Goal: Information Seeking & Learning: Find specific page/section

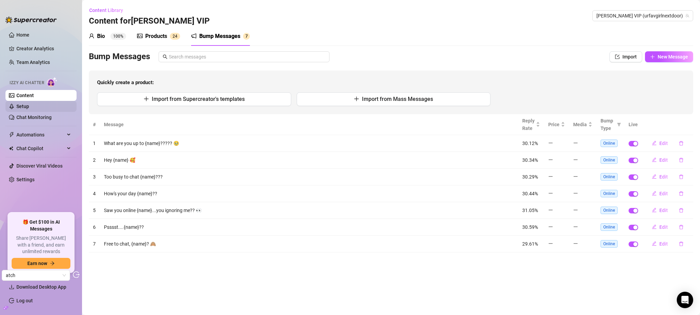
click at [29, 104] on link "Setup" at bounding box center [22, 106] width 13 height 5
click at [34, 95] on link "Content" at bounding box center [24, 95] width 17 height 5
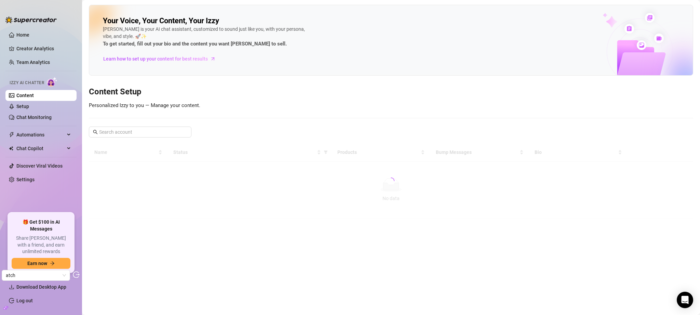
click at [34, 93] on link "Content" at bounding box center [24, 95] width 17 height 5
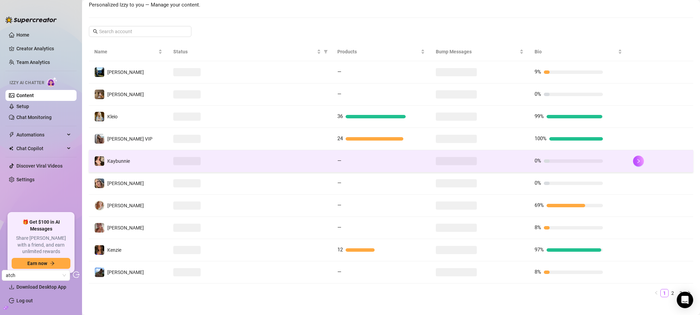
scroll to position [109, 0]
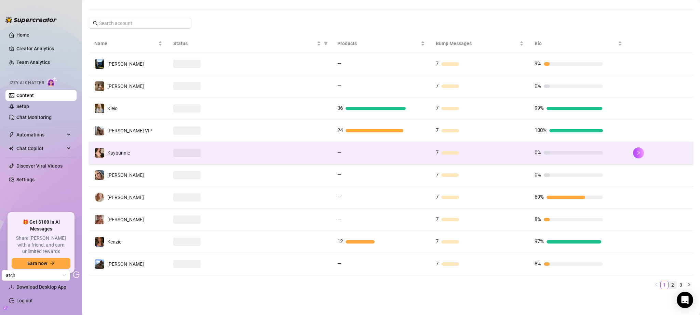
click at [669, 286] on link "2" at bounding box center [673, 285] width 8 height 8
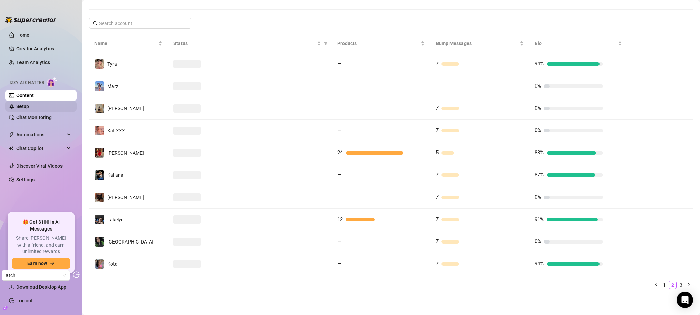
click at [29, 104] on link "Setup" at bounding box center [22, 106] width 13 height 5
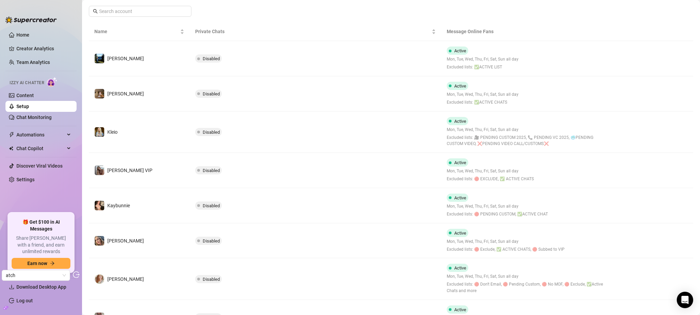
scroll to position [239, 0]
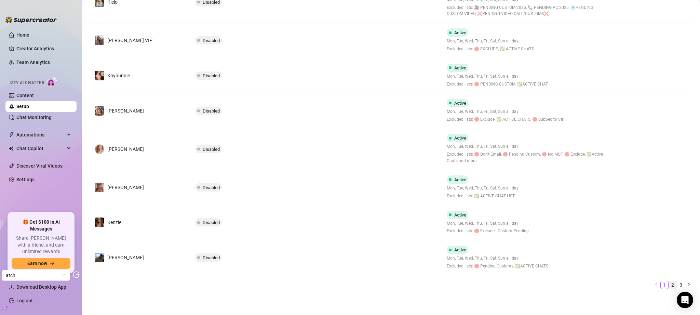
click at [669, 284] on link "2" at bounding box center [673, 285] width 8 height 8
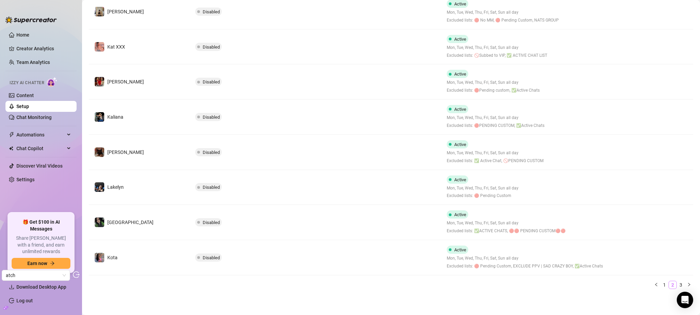
scroll to position [213, 0]
click at [677, 283] on link "3" at bounding box center [681, 285] width 8 height 8
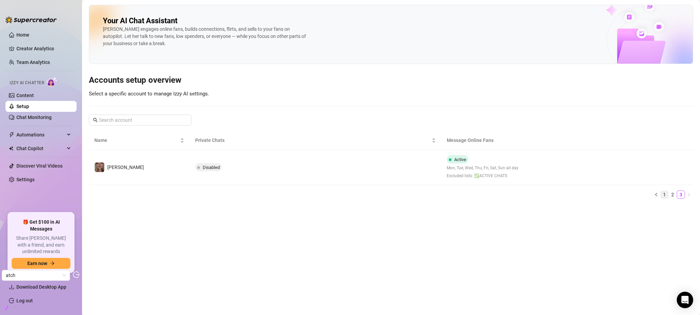
click at [661, 196] on link "1" at bounding box center [665, 195] width 8 height 8
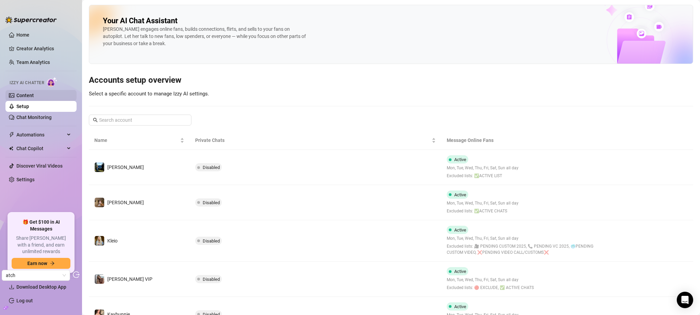
click at [34, 93] on link "Content" at bounding box center [24, 95] width 17 height 5
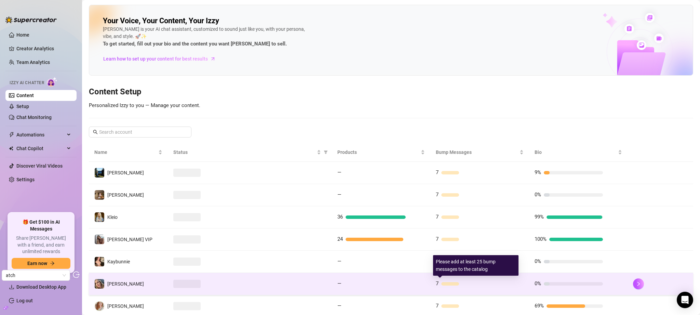
click at [502, 283] on div "7" at bounding box center [480, 284] width 88 height 8
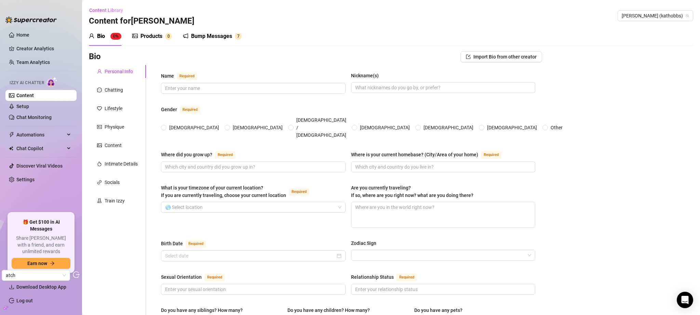
click at [241, 37] on sup "7" at bounding box center [238, 36] width 7 height 7
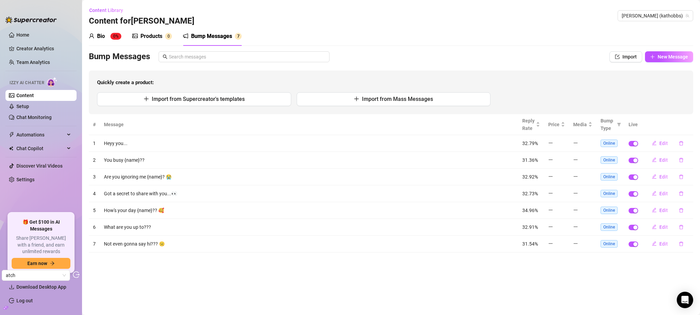
click at [34, 93] on link "Content" at bounding box center [24, 95] width 17 height 5
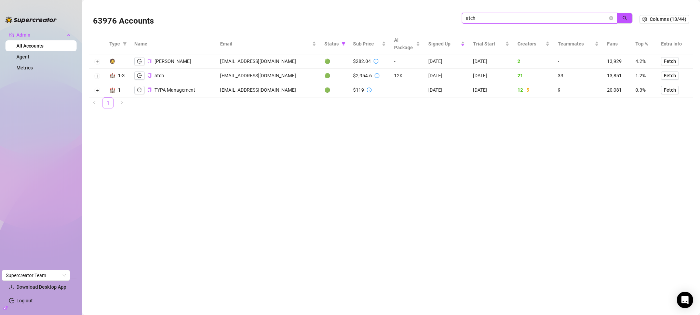
click at [484, 15] on input "atch" at bounding box center [537, 18] width 142 height 8
click at [612, 16] on icon "close-circle" at bounding box center [611, 18] width 4 height 4
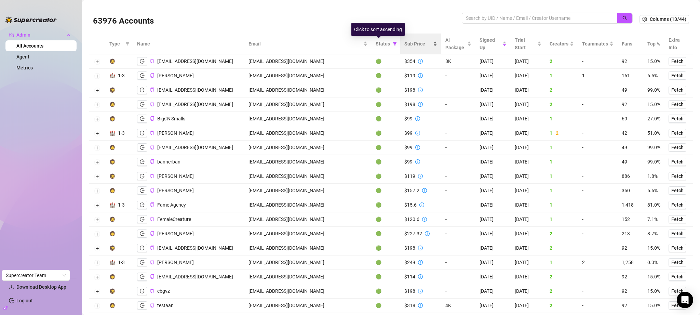
click at [404, 43] on span "Sub Price" at bounding box center [417, 44] width 27 height 8
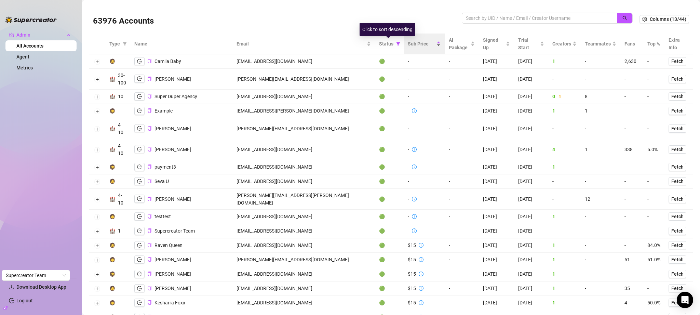
click at [408, 43] on span "Sub Price" at bounding box center [421, 44] width 27 height 8
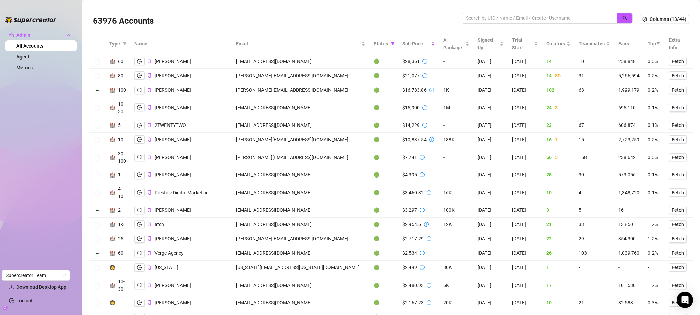
click at [402, 140] on div "$10,837.54" at bounding box center [414, 140] width 24 height 8
click at [402, 157] on div "$7,741" at bounding box center [409, 157] width 15 height 8
click at [402, 174] on div "$4,395" at bounding box center [409, 175] width 15 height 8
click at [402, 192] on div "$3,460.32" at bounding box center [413, 193] width 22 height 8
click at [270, 192] on td "admin@pdmsocials.net" at bounding box center [301, 192] width 138 height 21
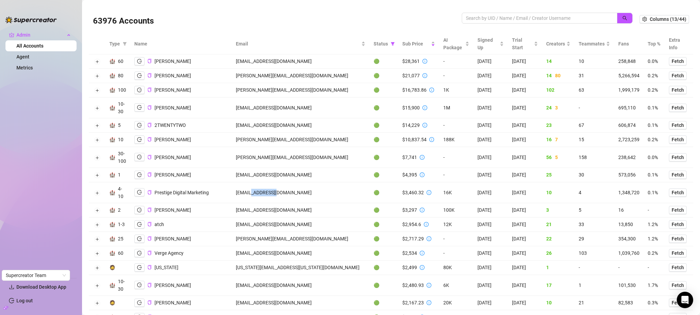
click at [270, 192] on td "admin@pdmsocials.net" at bounding box center [301, 192] width 138 height 21
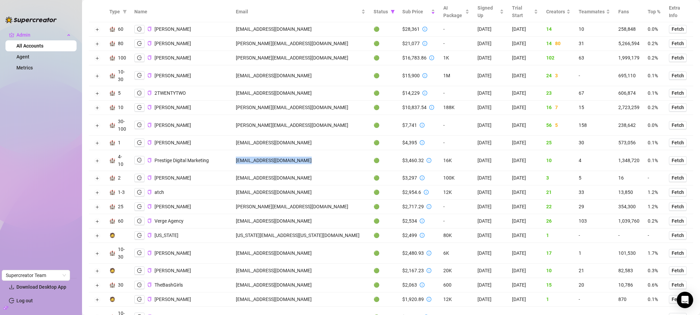
scroll to position [229, 0]
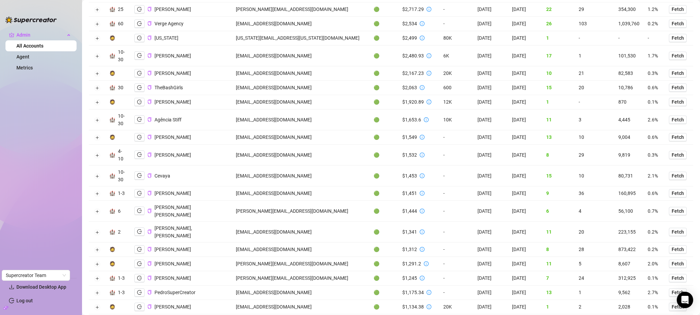
click at [288, 71] on td "accounts@subgeniusmgmt.com" at bounding box center [301, 73] width 138 height 14
copy td "accounts@subgeniusmgmt.com"
click at [140, 75] on icon "logout" at bounding box center [139, 73] width 5 height 4
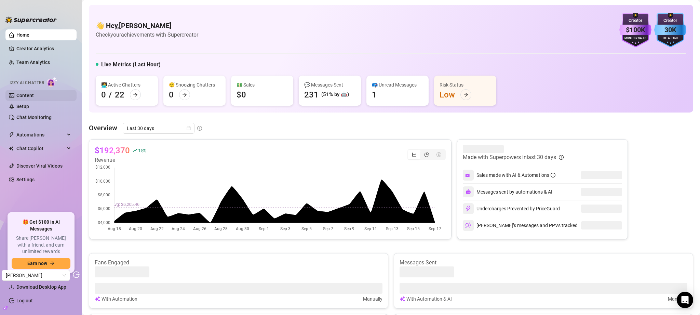
click at [34, 93] on link "Content" at bounding box center [24, 95] width 17 height 5
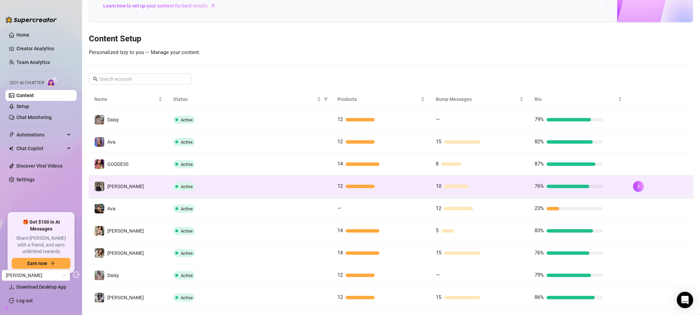
scroll to position [90, 0]
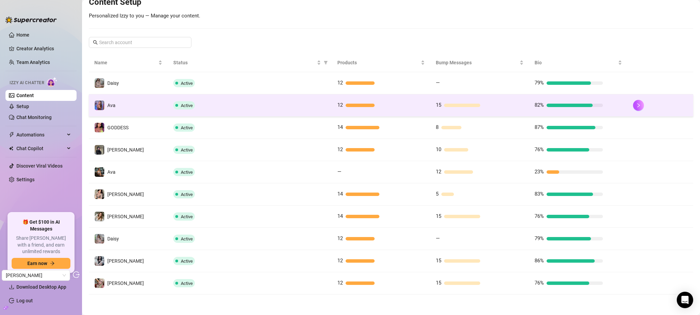
click at [415, 109] on td "12" at bounding box center [381, 105] width 98 height 22
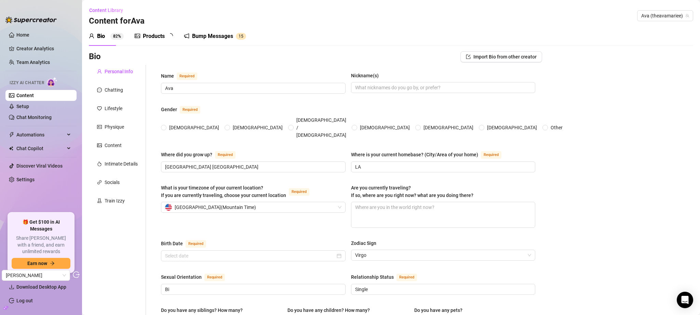
type input "[DATE]"
click at [149, 33] on div "Products" at bounding box center [154, 36] width 22 height 8
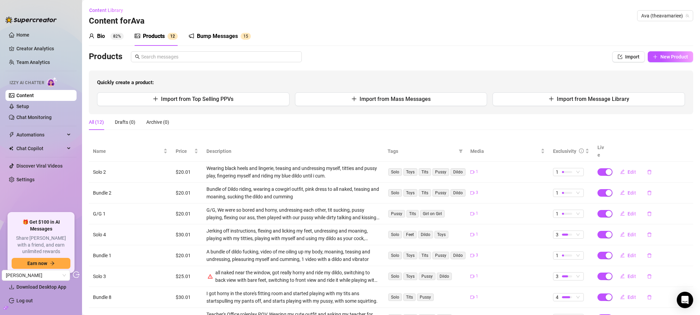
scroll to position [88, 0]
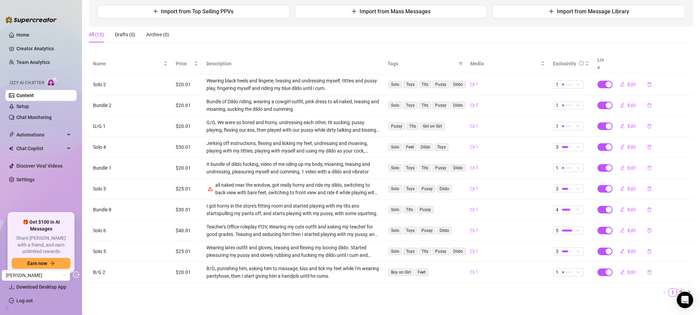
click at [677, 288] on link "2" at bounding box center [681, 292] width 8 height 8
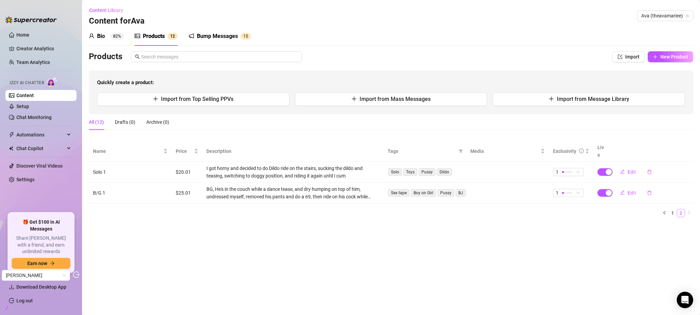
scroll to position [0, 0]
click at [671, 209] on link "1" at bounding box center [673, 213] width 8 height 8
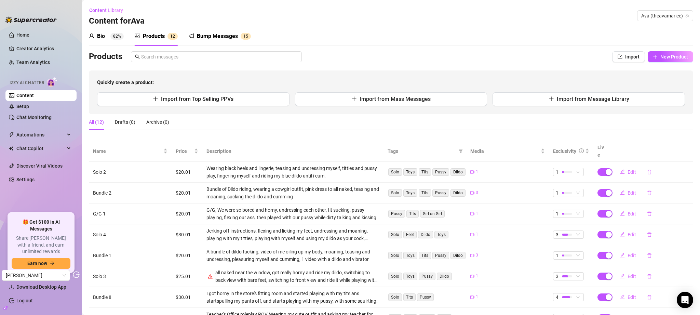
click at [646, 22] on div "Content Library Content for [PERSON_NAME] (theavamariee)" at bounding box center [391, 16] width 604 height 22
click at [647, 18] on span "Ava (theavamariee)" at bounding box center [665, 16] width 48 height 10
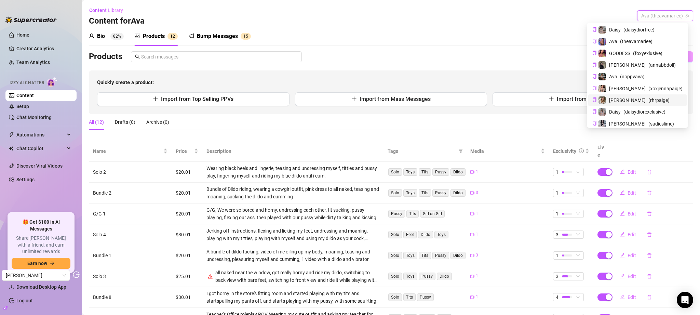
click at [656, 97] on div "[PERSON_NAME] ( rhrpaige )" at bounding box center [637, 100] width 90 height 8
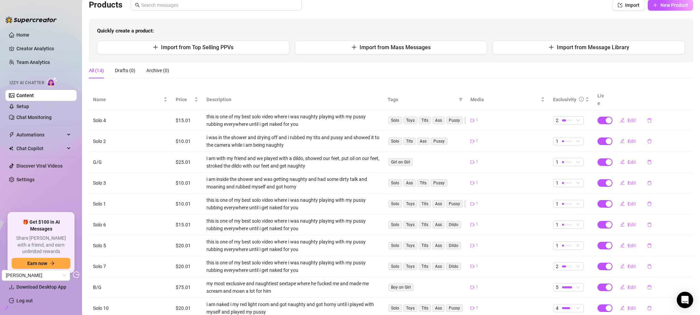
scroll to position [88, 0]
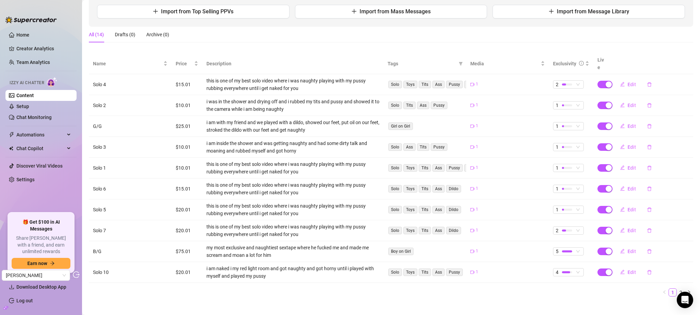
click at [677, 288] on link "2" at bounding box center [681, 292] width 8 height 8
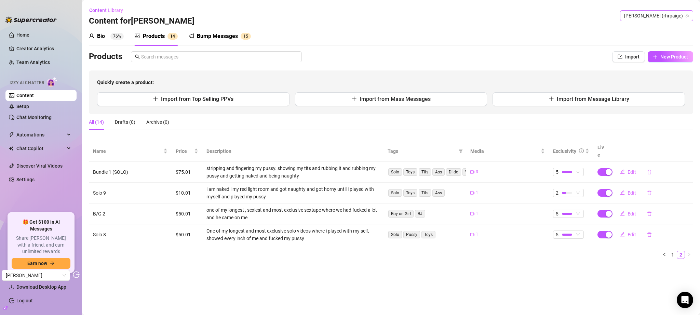
click at [661, 17] on span "Paige (rhrpaige)" at bounding box center [656, 16] width 65 height 10
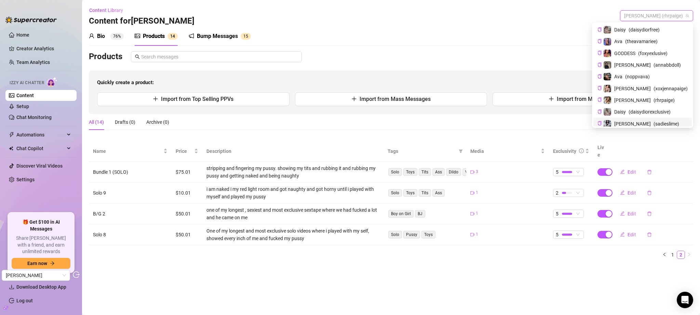
click at [655, 122] on span "( sadieslime )" at bounding box center [667, 124] width 26 height 8
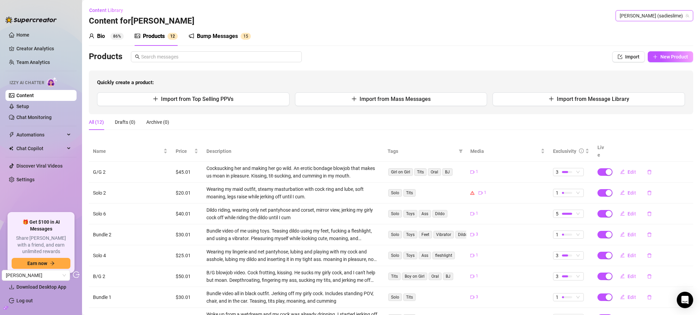
scroll to position [88, 0]
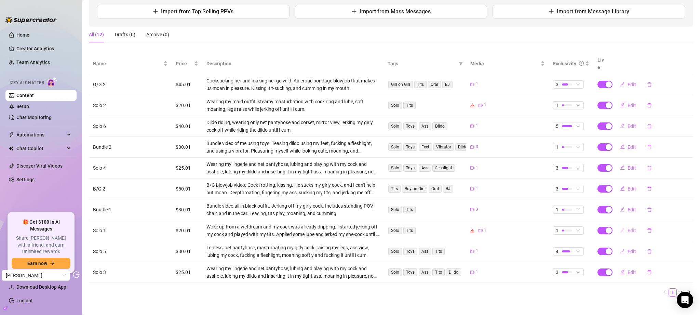
click at [630, 228] on span "Edit" at bounding box center [632, 230] width 9 height 5
type textarea "Woke up from a wetdream and my cock was already dripping. I started jerking off…"
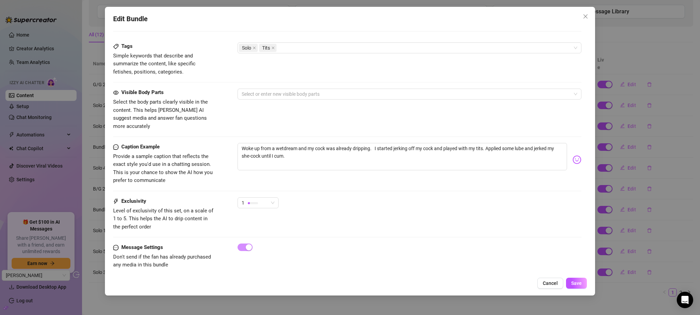
scroll to position [0, 0]
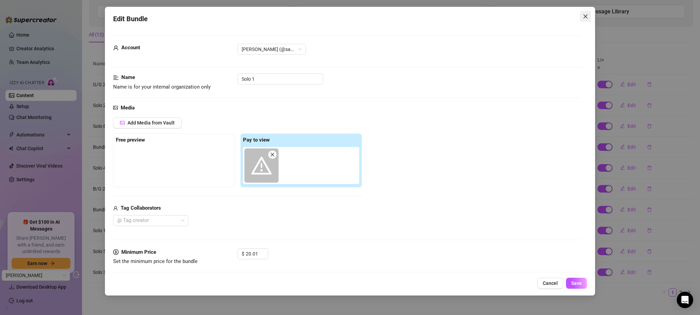
click at [589, 14] on span "Close" at bounding box center [585, 16] width 11 height 5
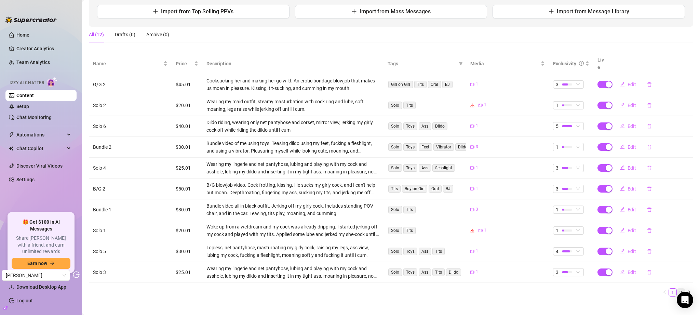
click at [677, 288] on link "2" at bounding box center [681, 292] width 8 height 8
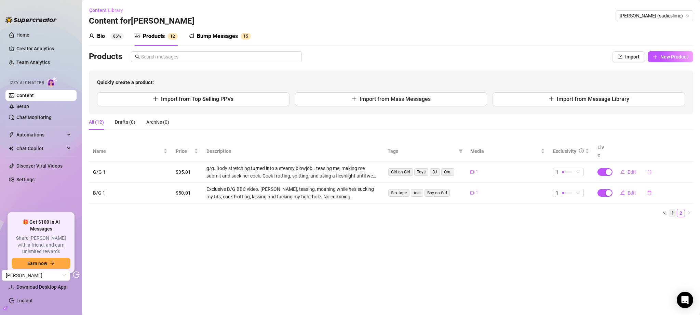
click at [672, 209] on link "1" at bounding box center [673, 213] width 8 height 8
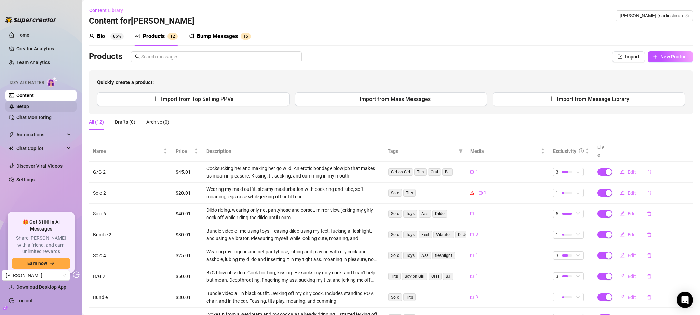
click at [29, 107] on link "Setup" at bounding box center [22, 106] width 13 height 5
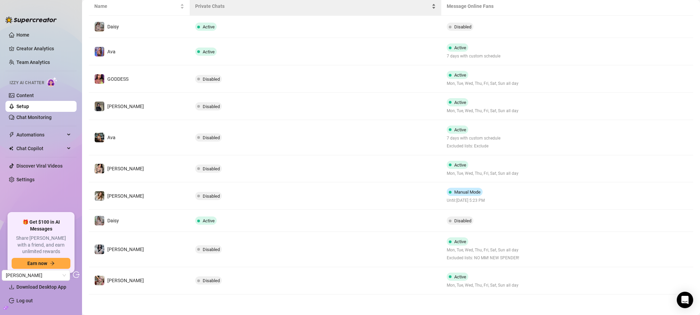
scroll to position [133, 0]
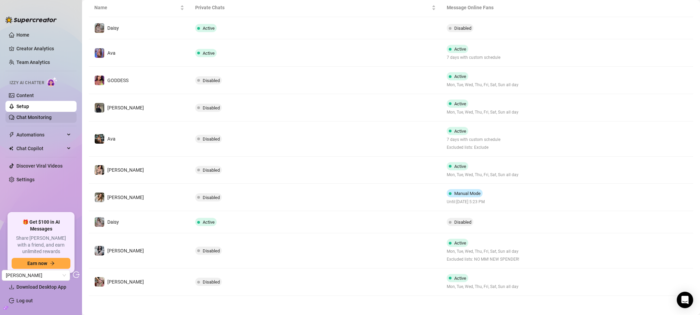
click at [52, 120] on link "Chat Monitoring" at bounding box center [33, 117] width 35 height 5
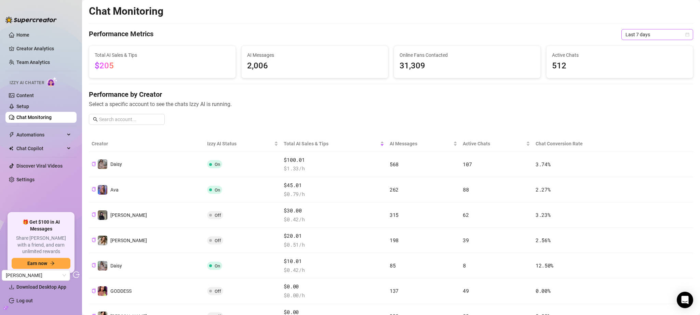
click at [656, 37] on span "Last 7 days" at bounding box center [658, 34] width 64 height 10
click at [656, 67] on div "Last 30 days" at bounding box center [652, 70] width 61 height 8
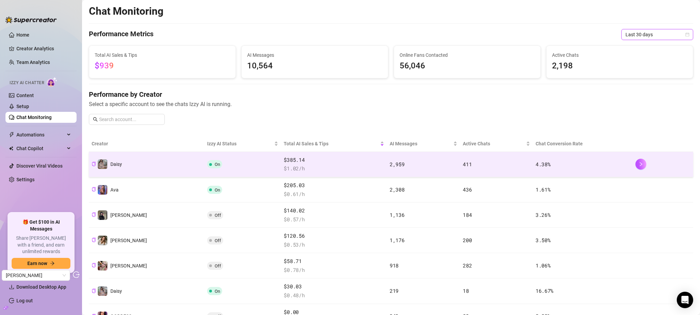
click at [222, 163] on td "On" at bounding box center [242, 164] width 77 height 25
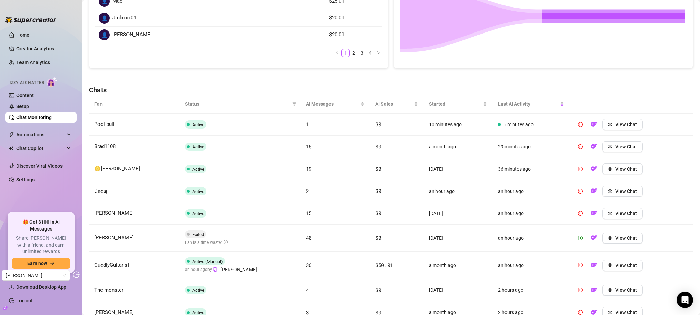
scroll to position [233, 0]
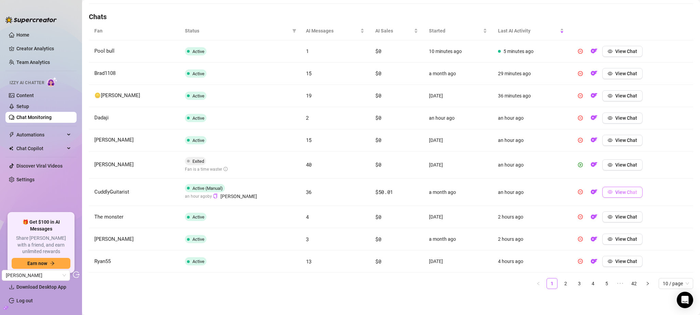
click at [626, 191] on span "View Chat" at bounding box center [626, 191] width 22 height 5
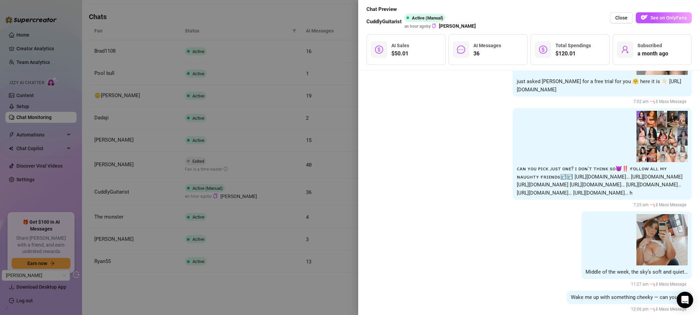
scroll to position [15569, 0]
click at [621, 14] on button "Close" at bounding box center [621, 17] width 23 height 11
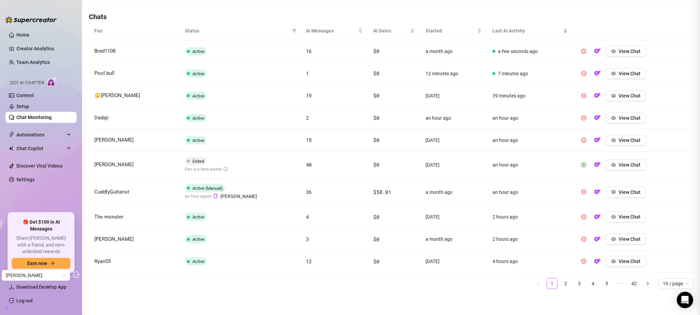
scroll to position [0, 0]
click at [619, 190] on span "View Chat" at bounding box center [630, 191] width 22 height 5
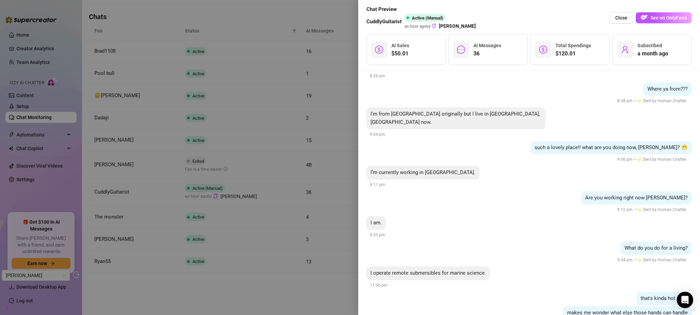
scroll to position [272, 0]
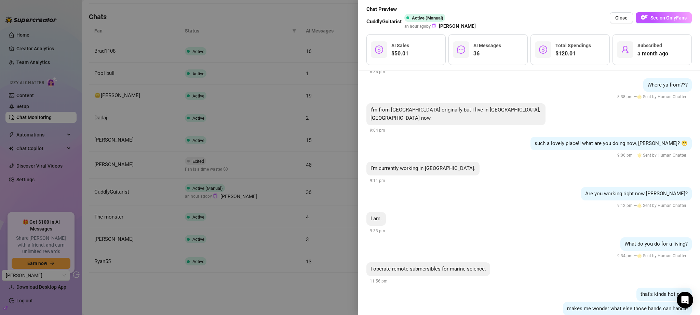
click at [263, 10] on div at bounding box center [350, 157] width 700 height 315
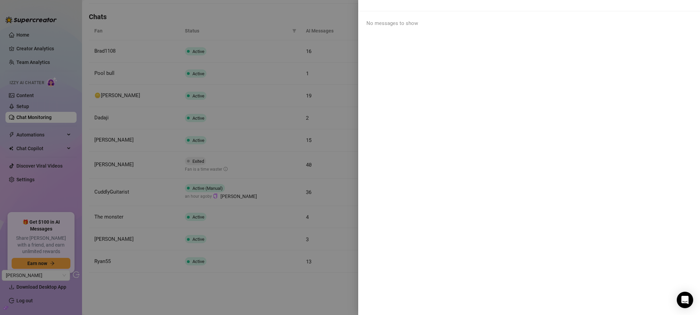
scroll to position [0, 0]
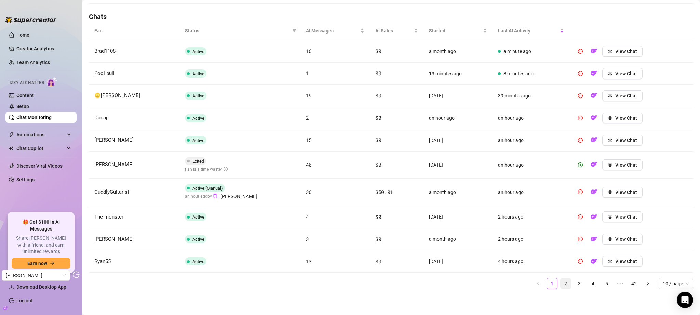
click at [561, 281] on link "2" at bounding box center [566, 283] width 10 height 10
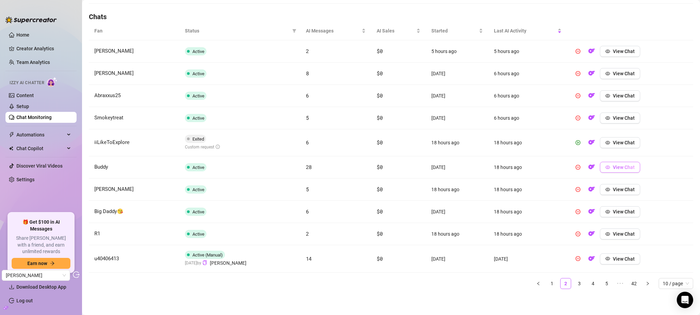
click at [624, 164] on span "View Chat" at bounding box center [624, 166] width 22 height 5
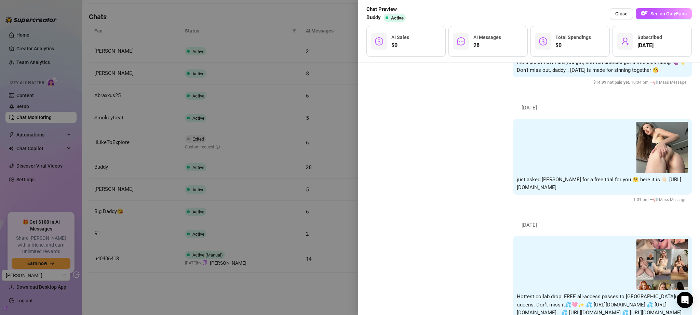
scroll to position [412, 0]
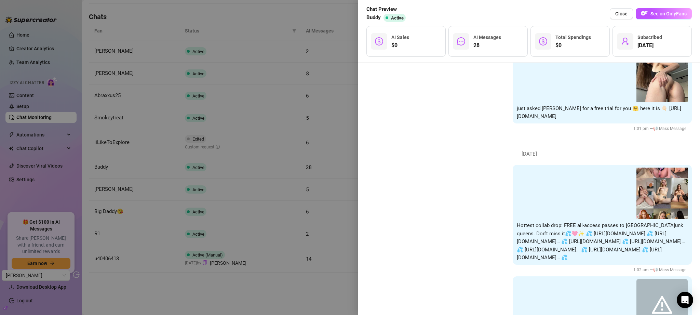
click at [596, 194] on div at bounding box center [602, 192] width 171 height 51
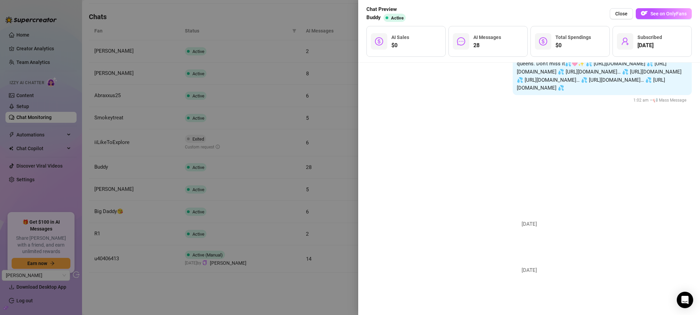
scroll to position [6155, 0]
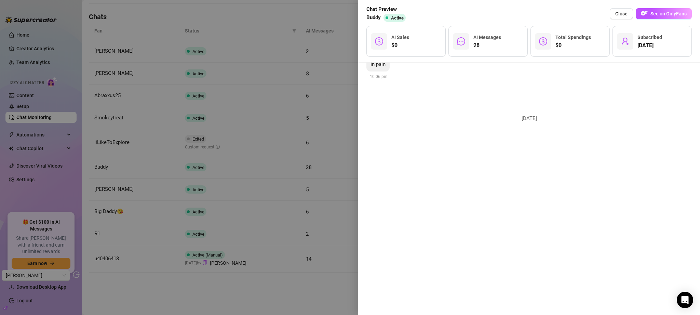
click at [615, 13] on button "Close" at bounding box center [621, 13] width 23 height 11
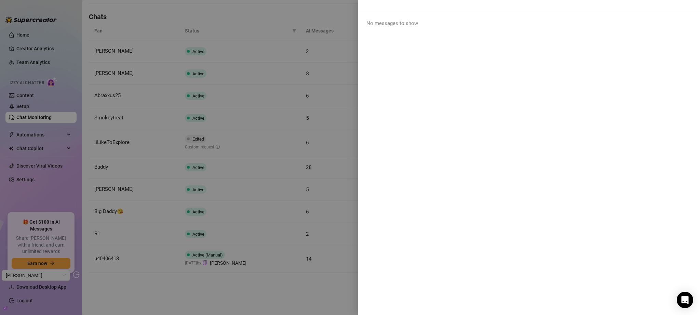
scroll to position [0, 0]
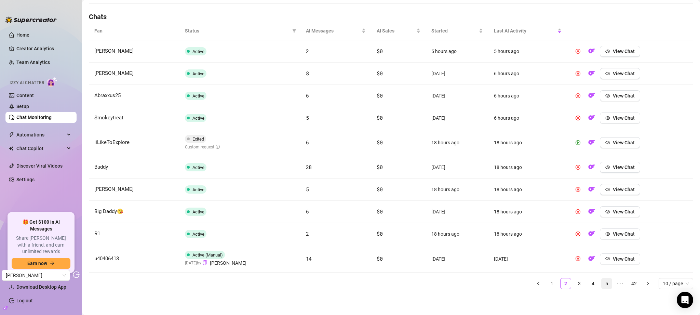
click at [603, 284] on link "5" at bounding box center [607, 283] width 10 height 10
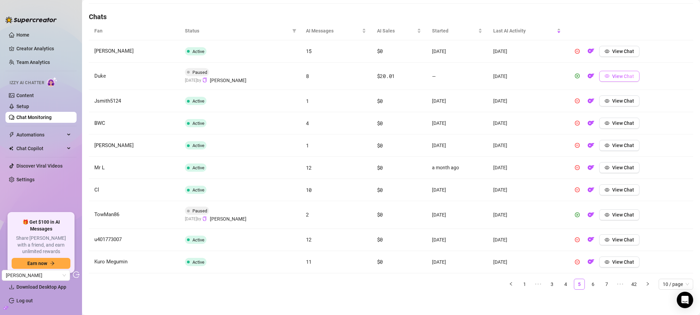
click at [628, 73] on button "View Chat" at bounding box center [619, 76] width 40 height 11
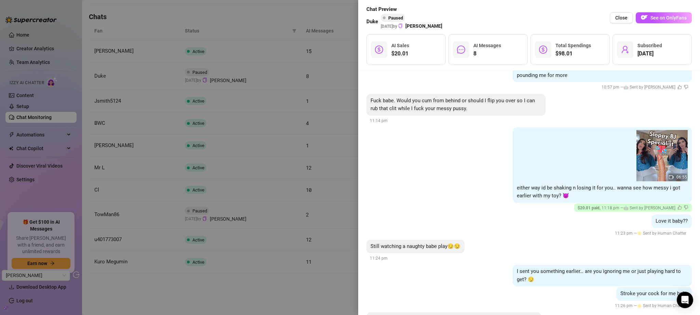
scroll to position [561, 0]
click at [344, 22] on div at bounding box center [350, 157] width 700 height 315
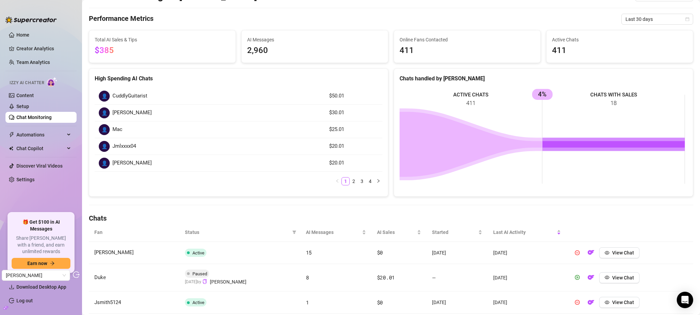
scroll to position [0, 0]
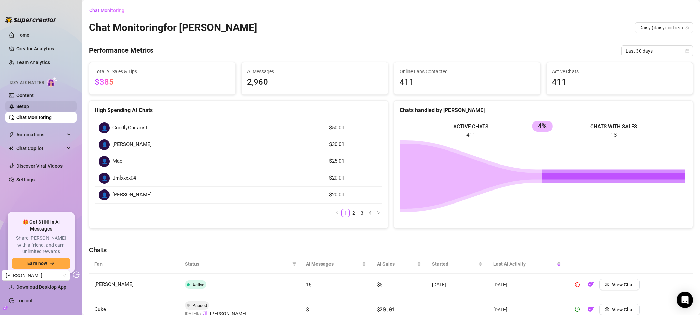
click at [29, 109] on link "Setup" at bounding box center [22, 106] width 13 height 5
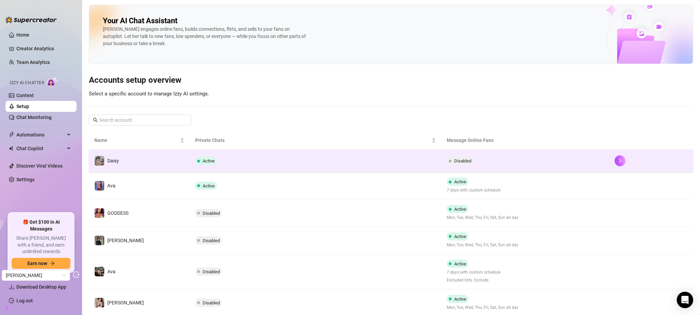
click at [312, 160] on td "Active" at bounding box center [316, 161] width 252 height 22
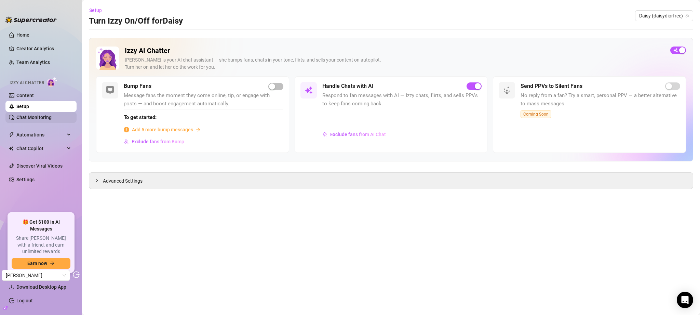
click at [47, 117] on link "Chat Monitoring" at bounding box center [33, 117] width 35 height 5
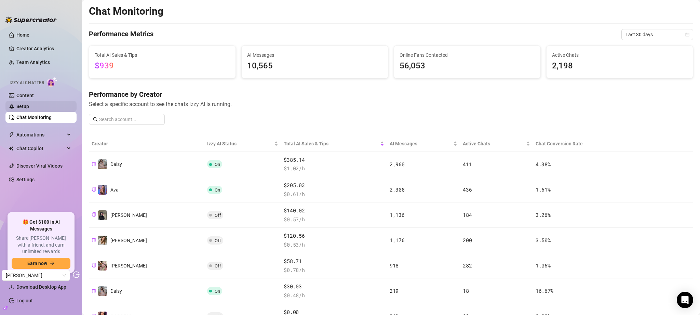
click at [23, 104] on link "Setup" at bounding box center [22, 106] width 13 height 5
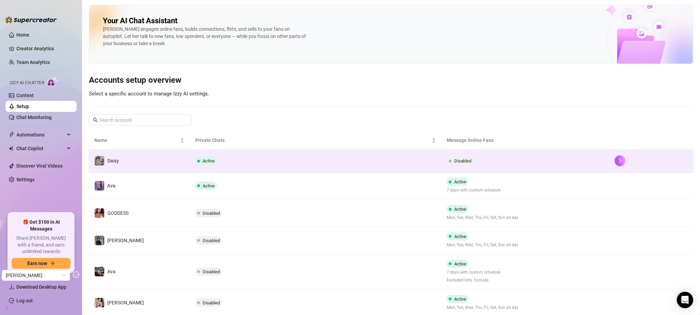
click at [273, 166] on td "Active" at bounding box center [316, 161] width 252 height 22
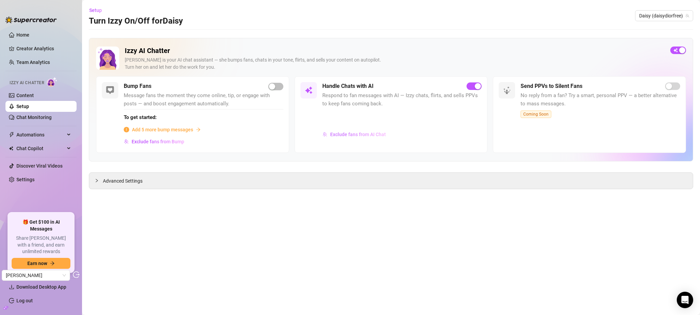
click at [347, 132] on span "Exclude fans from AI Chat" at bounding box center [358, 134] width 56 height 5
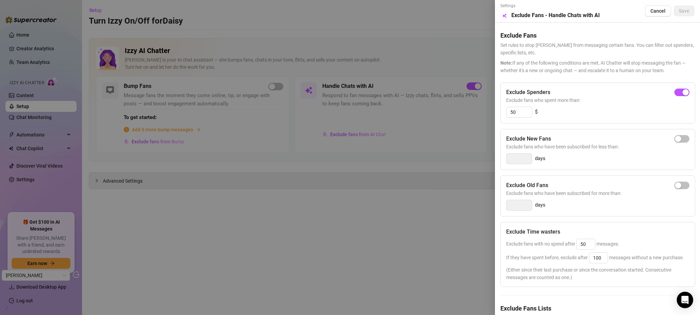
click at [425, 36] on div at bounding box center [350, 157] width 700 height 315
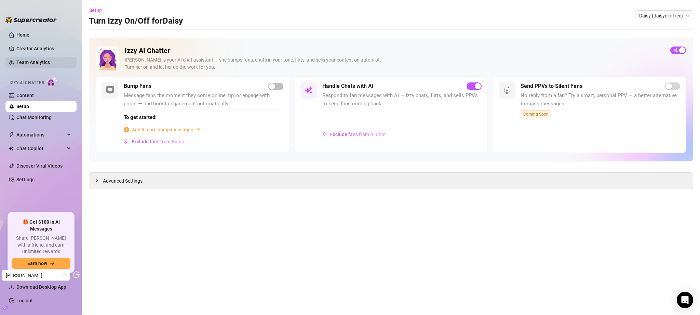
click at [31, 59] on link "Team Analytics" at bounding box center [32, 61] width 33 height 5
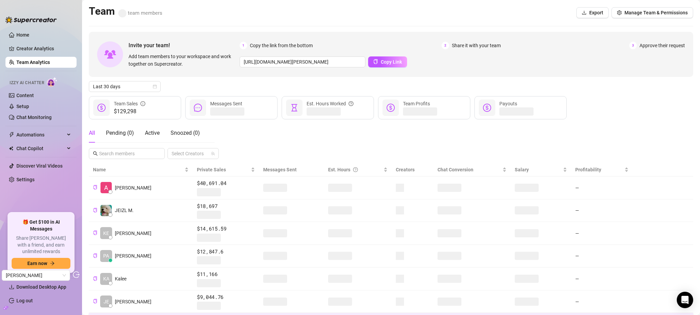
scroll to position [62, 0]
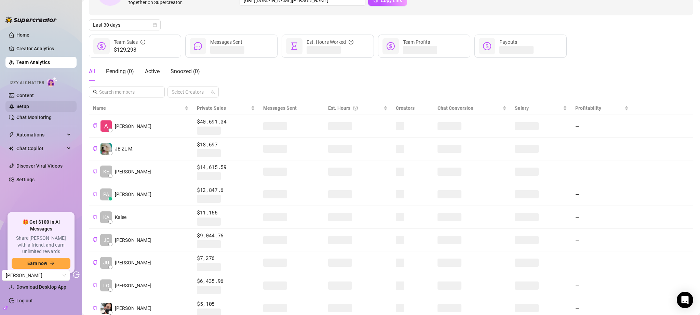
click at [29, 107] on link "Setup" at bounding box center [22, 106] width 13 height 5
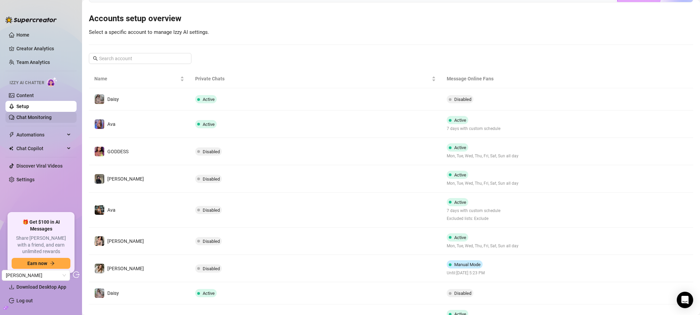
click at [30, 115] on link "Chat Monitoring" at bounding box center [33, 117] width 35 height 5
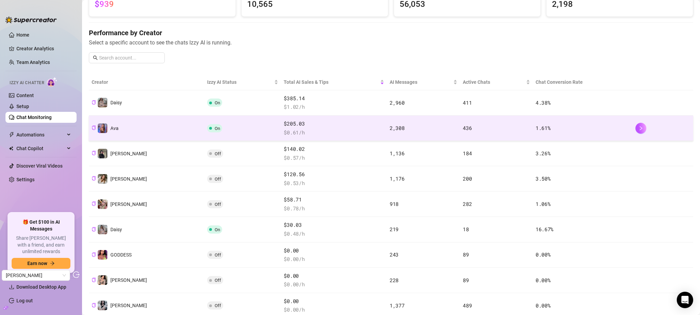
click at [294, 127] on span "$205.03" at bounding box center [334, 124] width 100 height 8
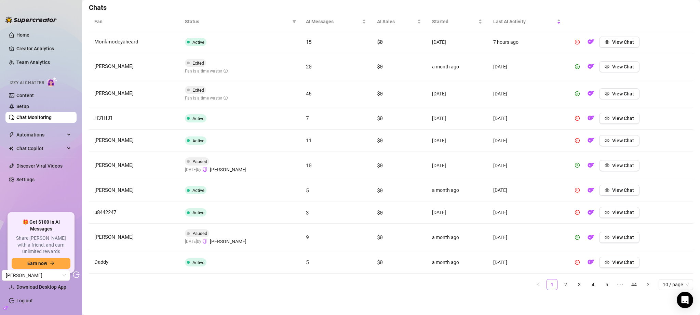
scroll to position [243, 0]
click at [614, 40] on span "View Chat" at bounding box center [623, 40] width 22 height 5
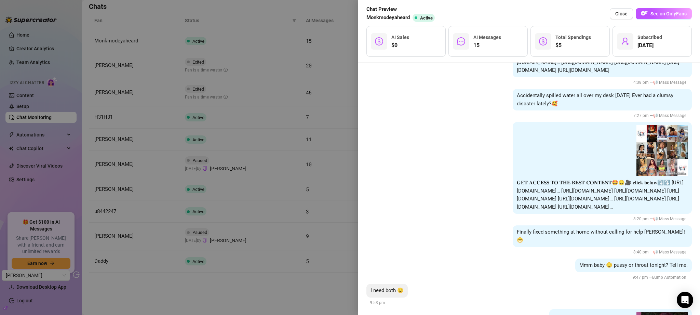
scroll to position [5307, 0]
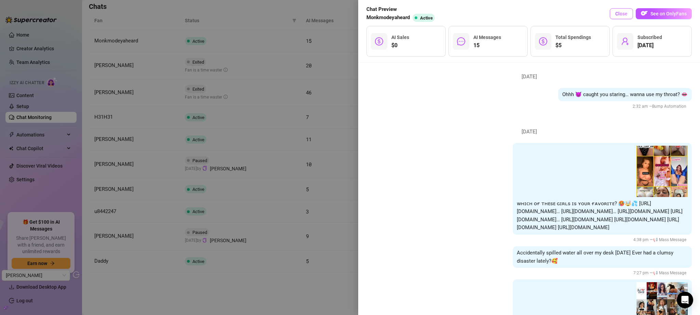
click at [617, 10] on button "Close" at bounding box center [621, 13] width 23 height 11
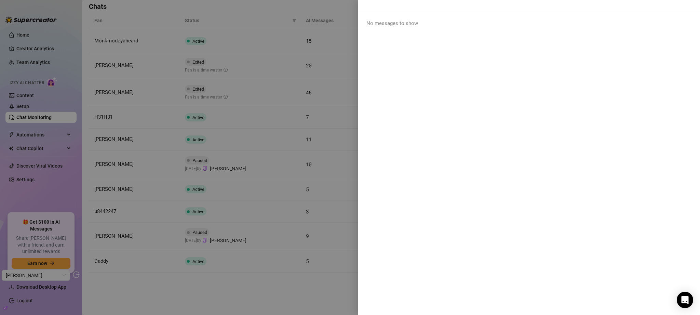
scroll to position [0, 0]
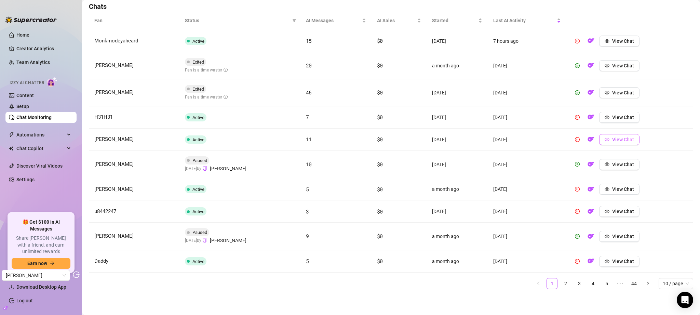
click at [615, 137] on span "View Chat" at bounding box center [623, 139] width 22 height 5
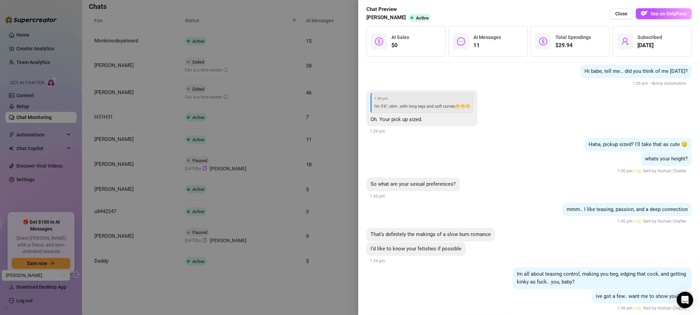
scroll to position [5415, 0]
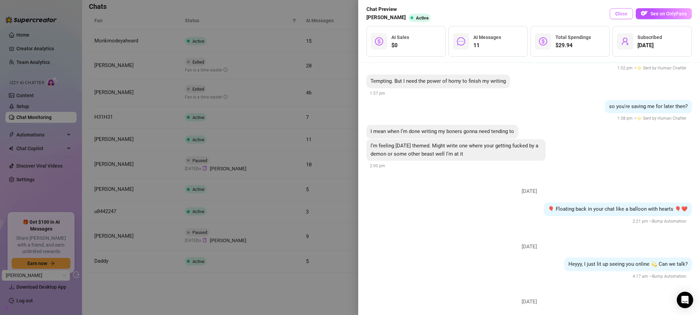
click at [621, 13] on span "Close" at bounding box center [621, 13] width 12 height 5
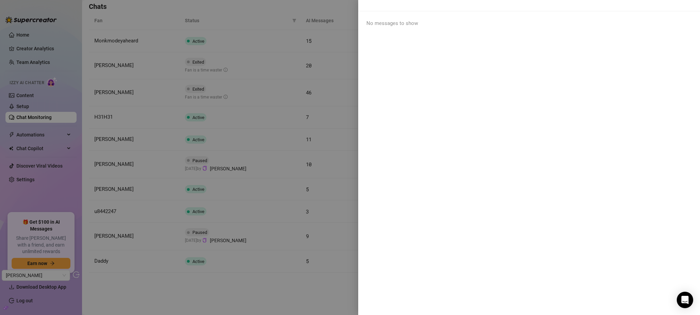
scroll to position [0, 0]
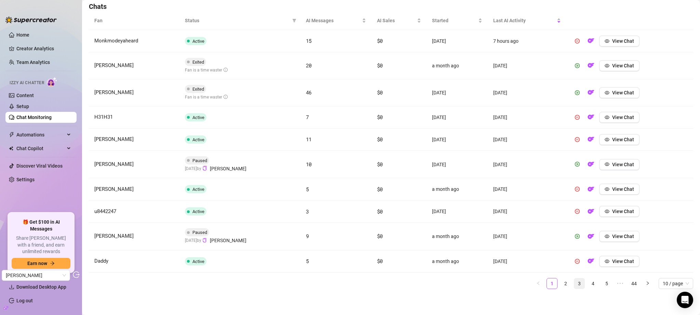
click at [574, 284] on link "3" at bounding box center [579, 283] width 10 height 10
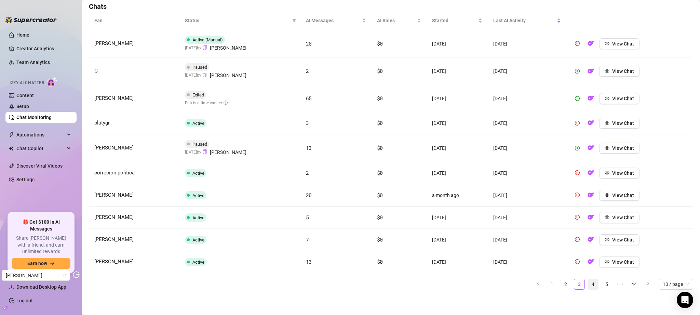
click at [588, 284] on link "4" at bounding box center [593, 284] width 10 height 10
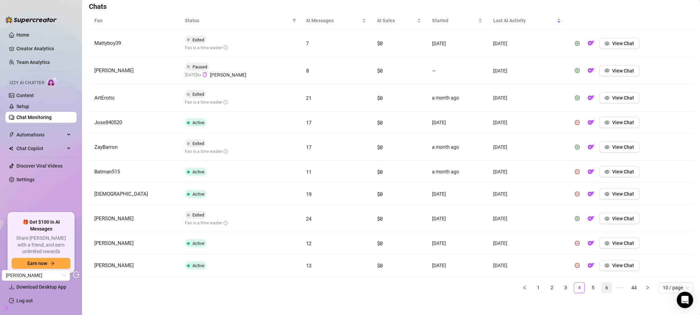
click at [602, 286] on link "6" at bounding box center [607, 287] width 10 height 10
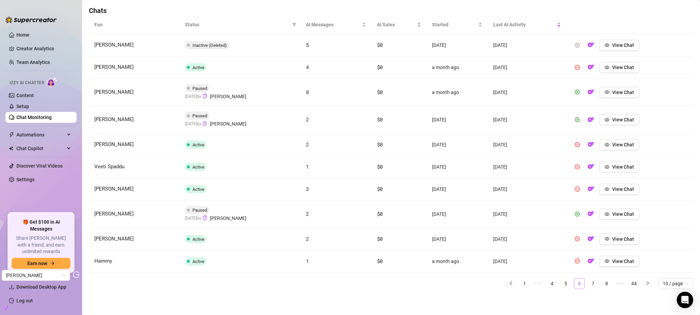
scroll to position [239, 0]
click at [605, 68] on icon "eye" at bounding box center [607, 67] width 5 height 5
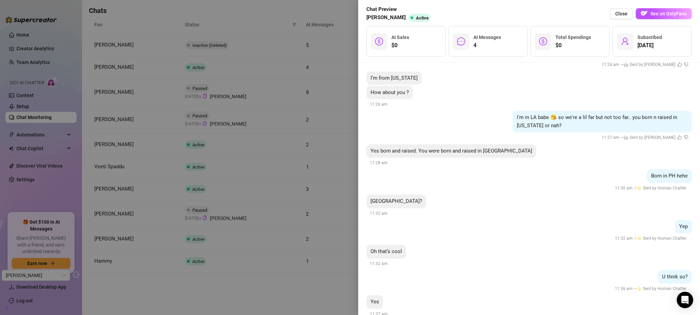
scroll to position [601, 0]
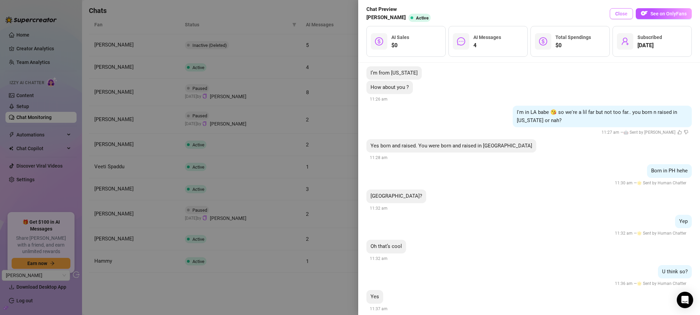
click at [621, 14] on span "Close" at bounding box center [621, 13] width 12 height 5
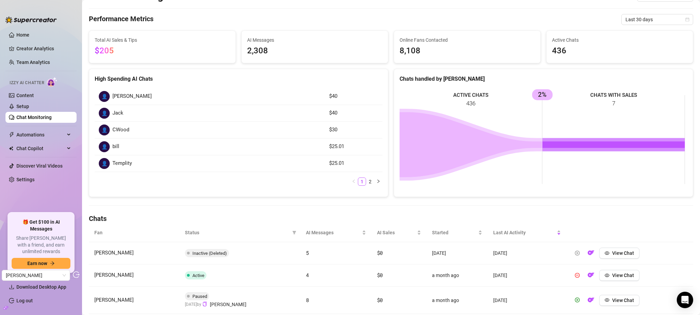
scroll to position [0, 0]
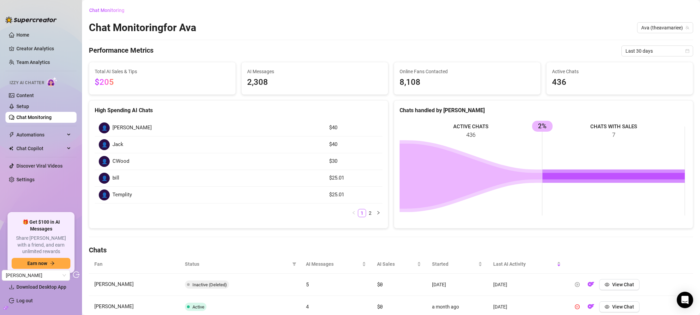
click at [117, 143] on span "Jack" at bounding box center [117, 144] width 11 height 8
drag, startPoint x: 116, startPoint y: 126, endPoint x: 137, endPoint y: 127, distance: 20.9
click at [117, 127] on span "Jelani" at bounding box center [131, 128] width 39 height 8
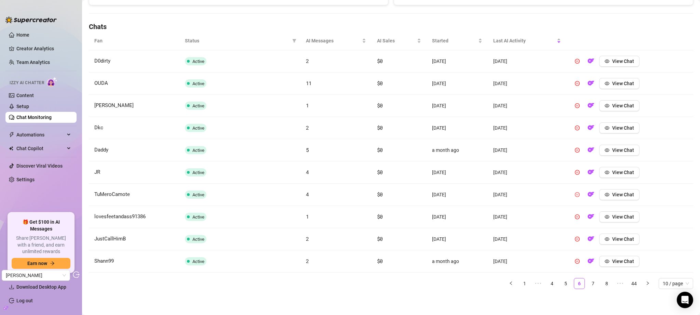
scroll to position [223, 0]
click at [387, 41] on span "AI Sales" at bounding box center [396, 41] width 39 height 8
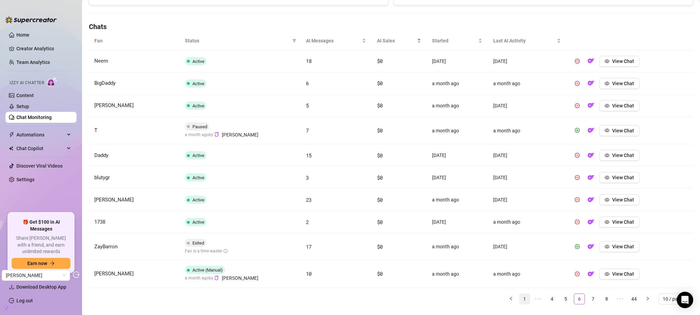
click at [520, 301] on link "1" at bounding box center [525, 299] width 10 height 10
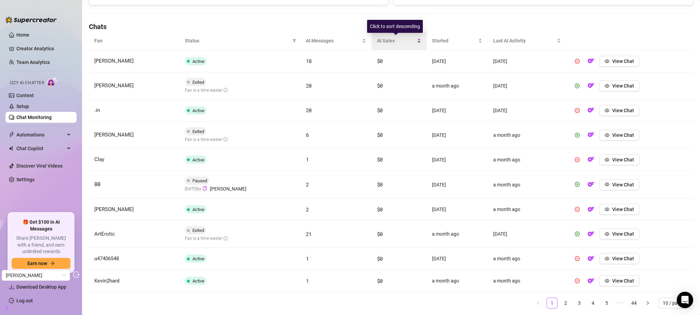
click at [381, 44] on div "AI Sales" at bounding box center [399, 41] width 44 height 8
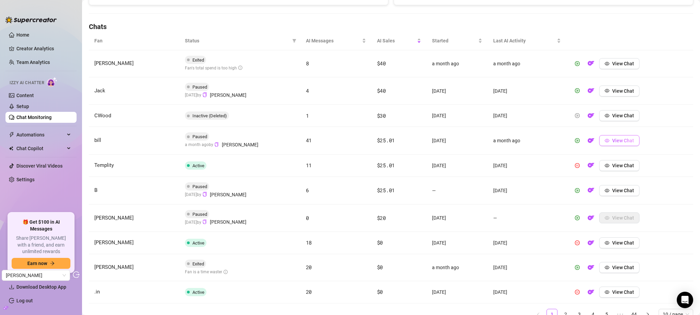
click at [619, 138] on span "View Chat" at bounding box center [623, 140] width 22 height 5
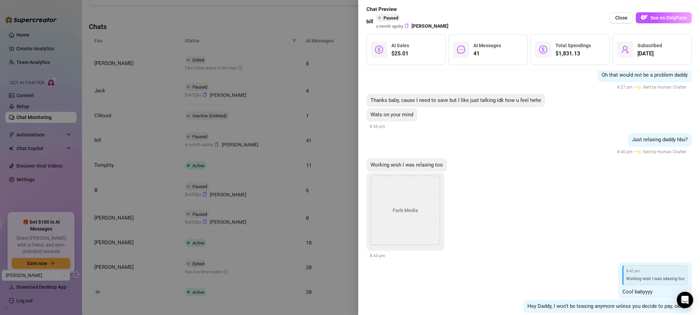
scroll to position [67466, 0]
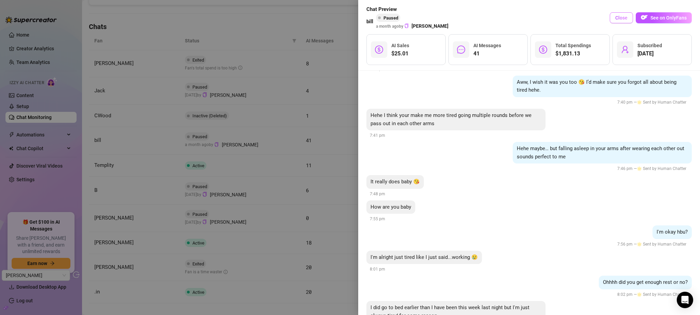
click at [614, 16] on button "Close" at bounding box center [621, 17] width 23 height 11
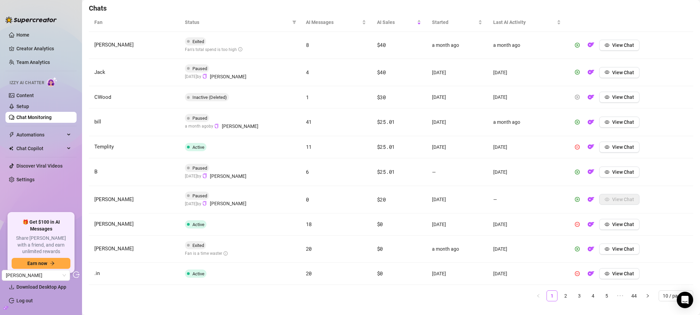
scroll to position [254, 0]
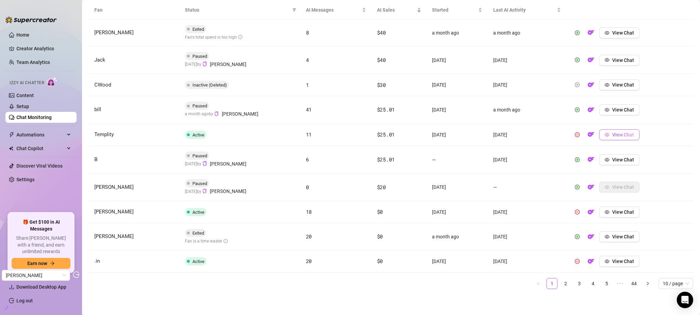
click at [622, 137] on button "View Chat" at bounding box center [619, 134] width 40 height 11
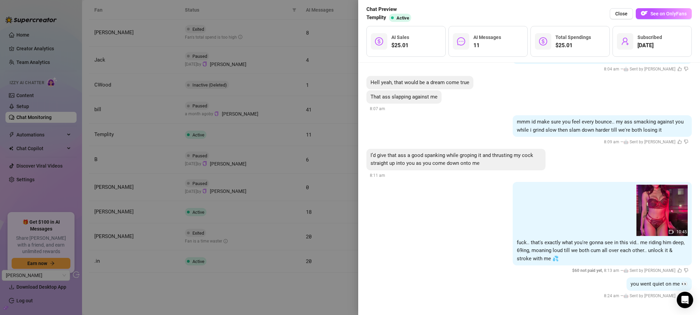
scroll to position [2563, 0]
click at [627, 13] on span "Close" at bounding box center [621, 13] width 12 height 5
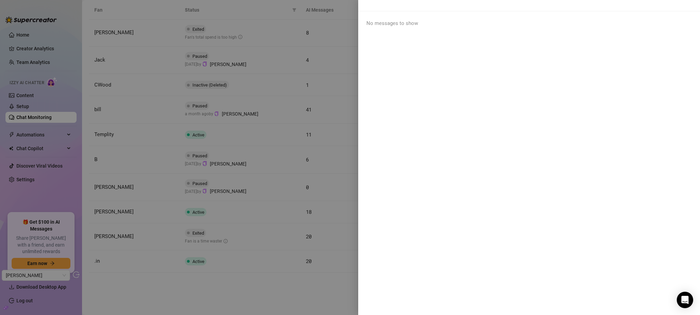
scroll to position [0, 0]
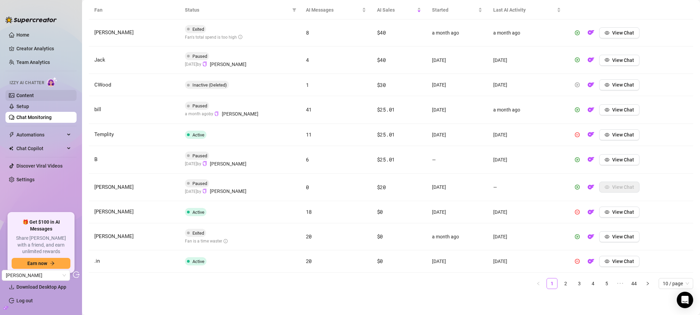
click at [31, 98] on link "Content" at bounding box center [24, 95] width 17 height 5
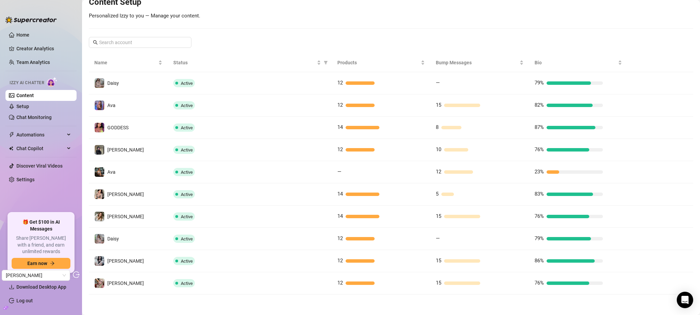
scroll to position [90, 0]
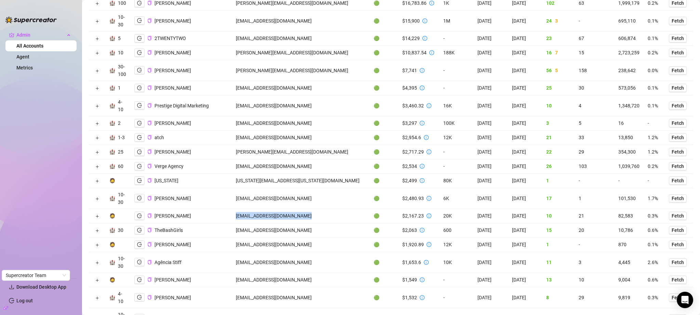
scroll to position [88, 0]
click at [254, 106] on td "admin@pdmsocials.net" at bounding box center [301, 104] width 138 height 21
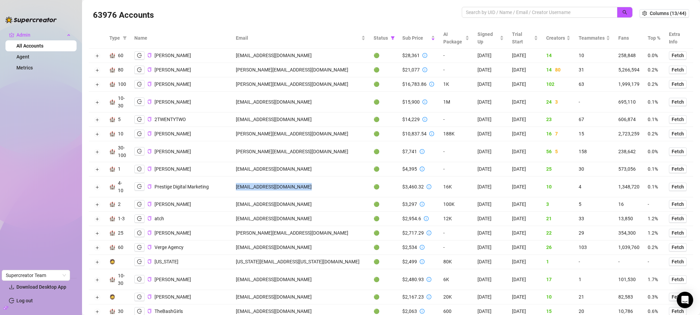
scroll to position [0, 0]
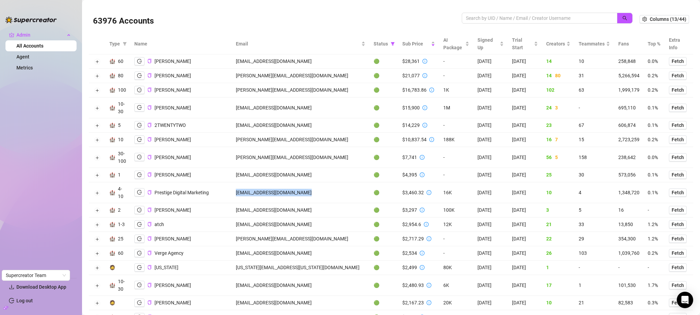
click at [43, 46] on link "All Accounts" at bounding box center [29, 45] width 27 height 5
click at [520, 19] on input "search" at bounding box center [537, 18] width 142 height 8
click at [374, 44] on span "Status" at bounding box center [381, 44] width 14 height 8
click at [391, 44] on icon "filter" at bounding box center [393, 44] width 4 height 4
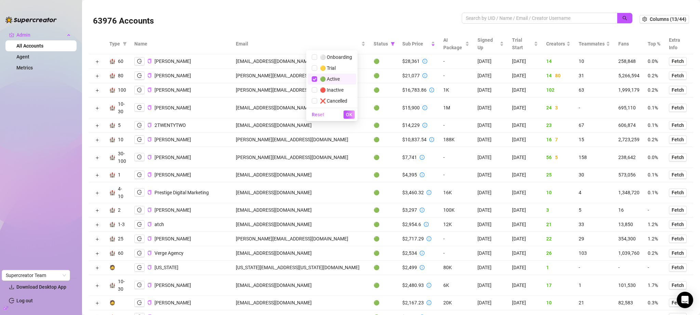
click at [336, 81] on span "🟢 Active" at bounding box center [328, 78] width 23 height 5
checkbox input "false"
click at [486, 21] on input "search" at bounding box center [537, 18] width 142 height 8
click at [507, 10] on div "63976 Accounts" at bounding box center [366, 19] width 547 height 23
click at [508, 16] on input "search" at bounding box center [537, 18] width 142 height 8
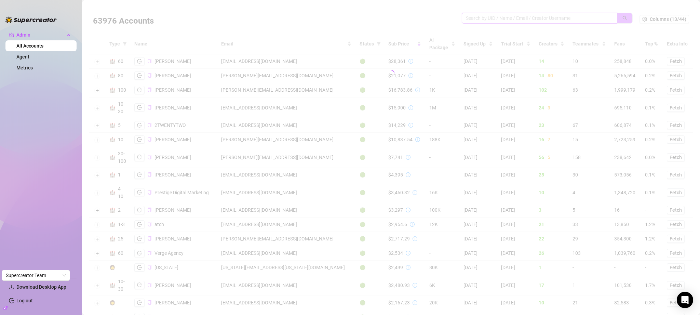
paste input "[EMAIL_ADDRESS][DOMAIN_NAME]"
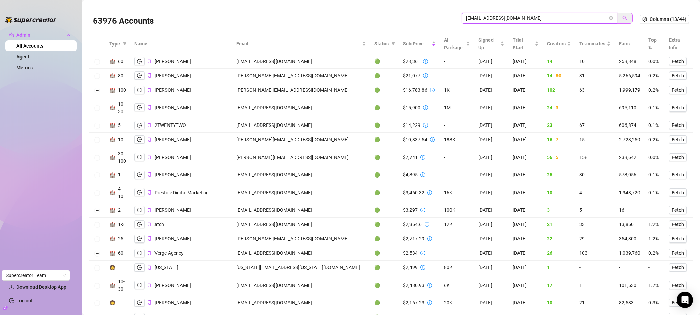
click at [621, 15] on button "button" at bounding box center [625, 18] width 16 height 11
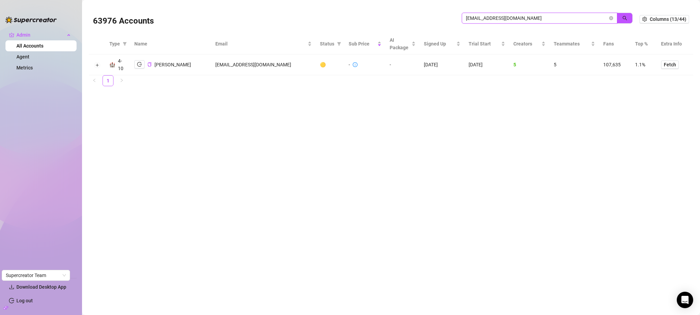
type input "sailorcool914@gmail.com"
click at [232, 65] on td "sailorcool914@gmail.com" at bounding box center [263, 64] width 105 height 21
click at [231, 17] on div "63976 Accounts" at bounding box center [277, 19] width 369 height 23
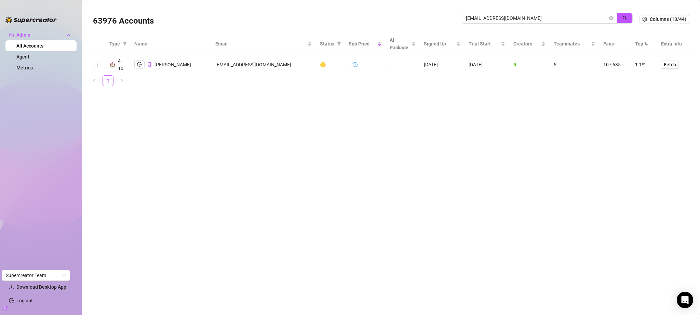
click at [241, 65] on td "sailorcool914@gmail.com" at bounding box center [263, 64] width 105 height 21
click at [140, 67] on button "button" at bounding box center [139, 64] width 10 height 8
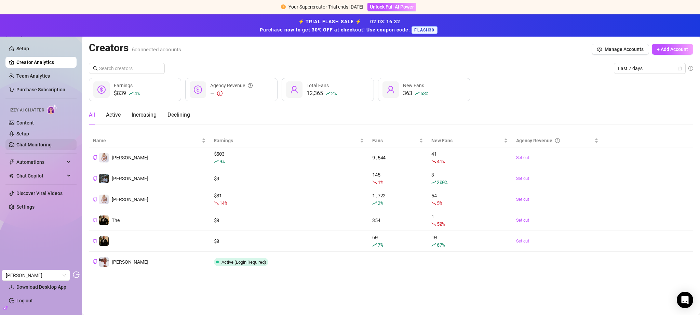
click at [42, 144] on link "Chat Monitoring" at bounding box center [33, 144] width 35 height 5
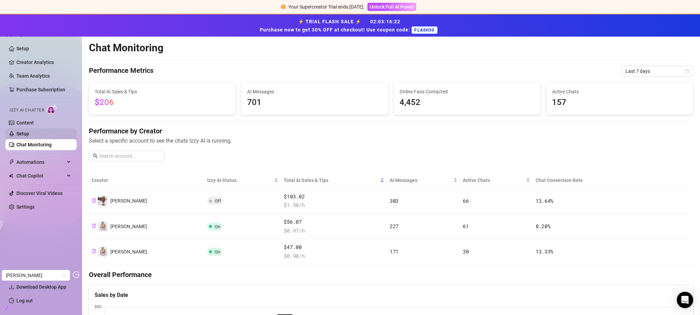
click at [29, 133] on link "Setup" at bounding box center [22, 133] width 13 height 5
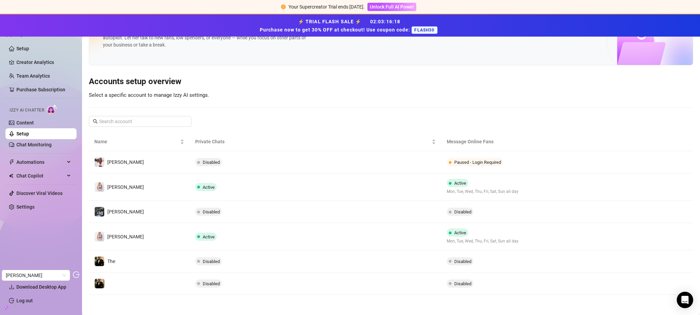
scroll to position [36, 0]
click at [34, 123] on link "Content" at bounding box center [24, 122] width 17 height 5
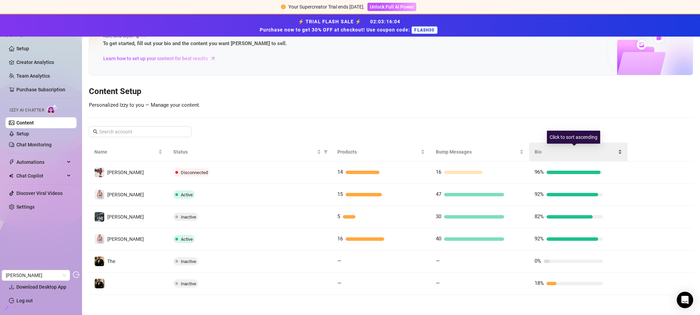
scroll to position [37, 0]
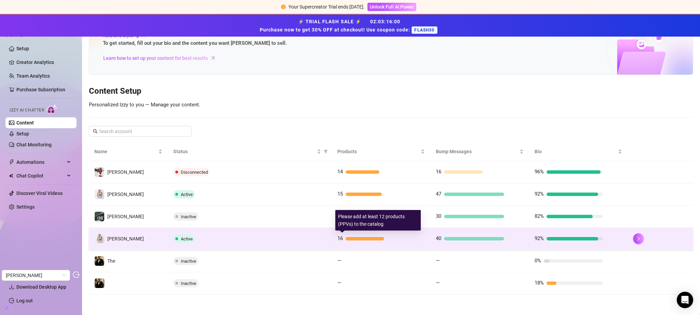
click at [401, 236] on div "16" at bounding box center [371, 238] width 68 height 8
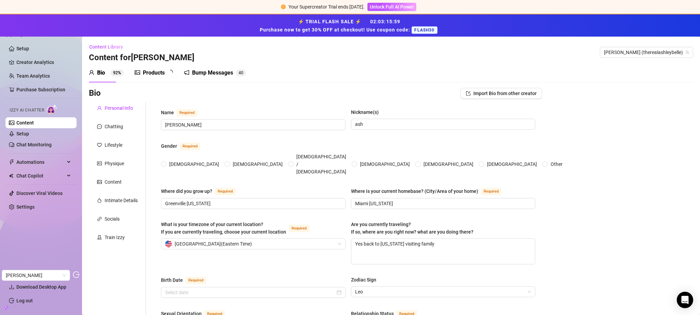
type input "[PERSON_NAME]"
type input "ash"
type input "Greenville [US_STATE]"
type input "Miami [US_STATE]"
type textarea "Yes back to Mississippi visiting family"
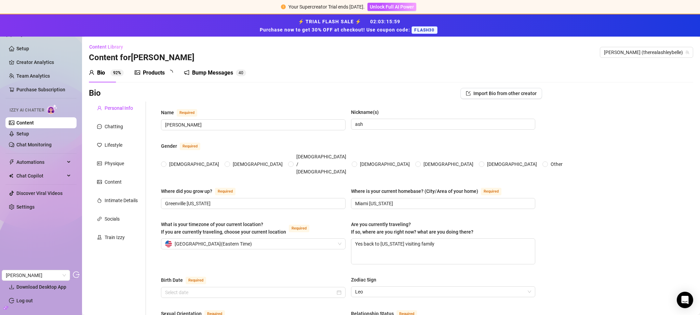
type input "bi sexual"
type input "single"
type input "6"
type input "0"
type input "1"
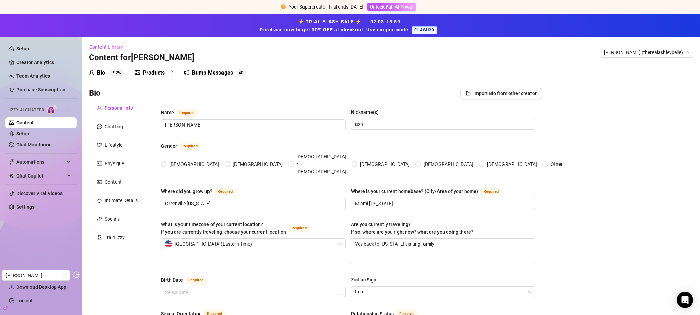
type input "Receptionist"
type input "model"
type input "college"
type input "Baptist"
type textarea "I dream of driving a g63 mercedes having a jet and building a superfan base"
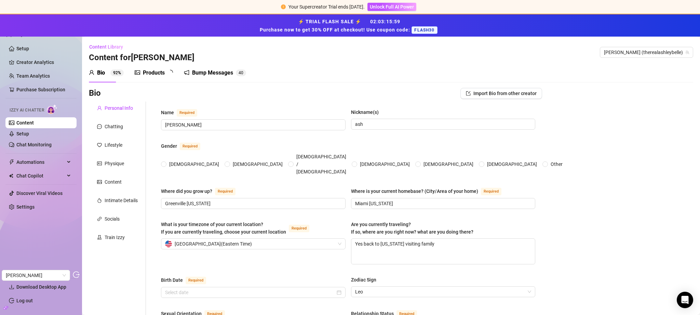
type textarea "I bump into objects when i drive my jeep."
type textarea "i am really good at telling you what to do"
type textarea "i like rought sex doggie style and love making custom videos for my superfine"
radio input "true"
type input "September 8th, 1998"
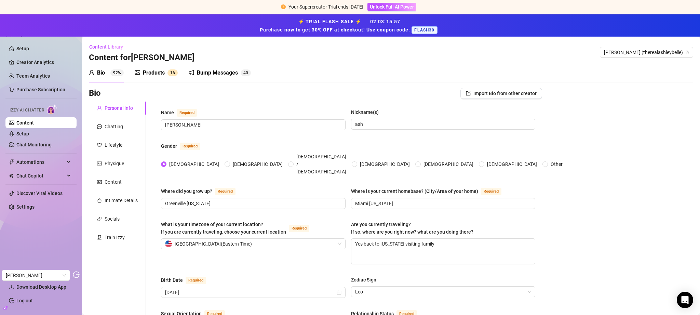
click at [154, 71] on div "Products" at bounding box center [154, 73] width 22 height 8
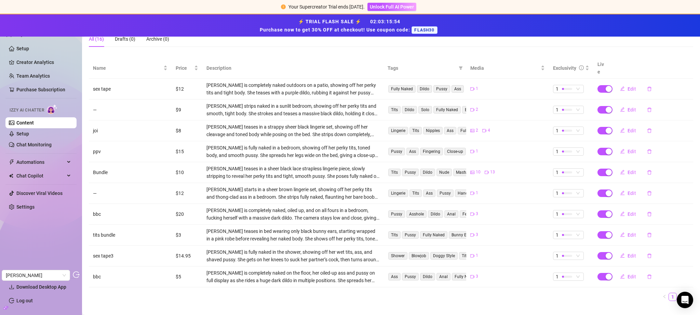
scroll to position [124, 0]
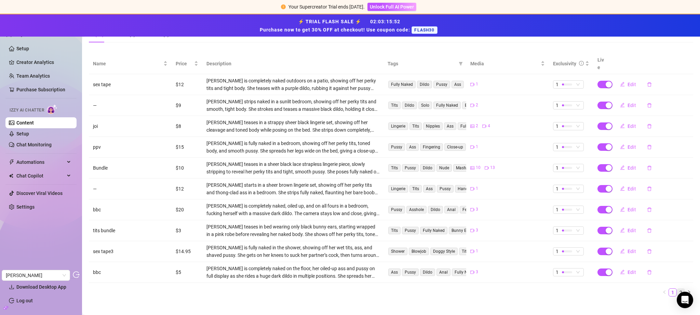
click at [677, 288] on link "2" at bounding box center [681, 292] width 8 height 8
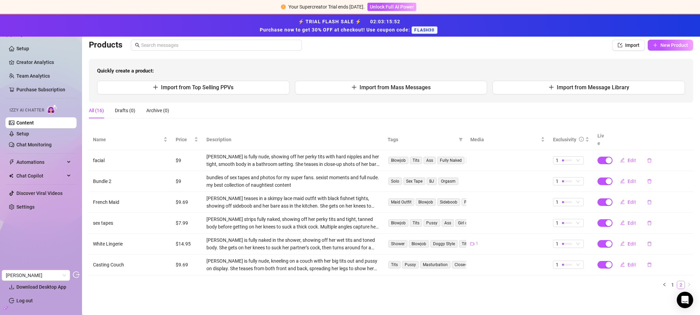
scroll to position [41, 0]
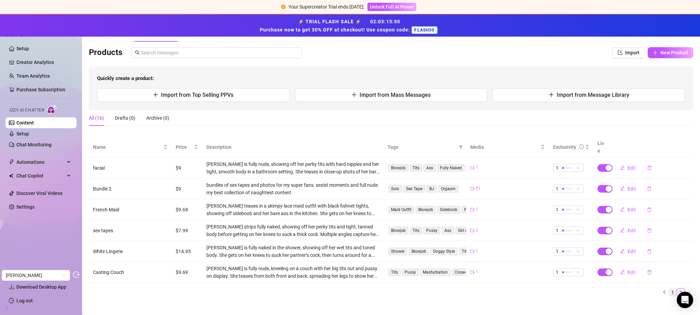
click at [670, 288] on link "1" at bounding box center [673, 292] width 8 height 8
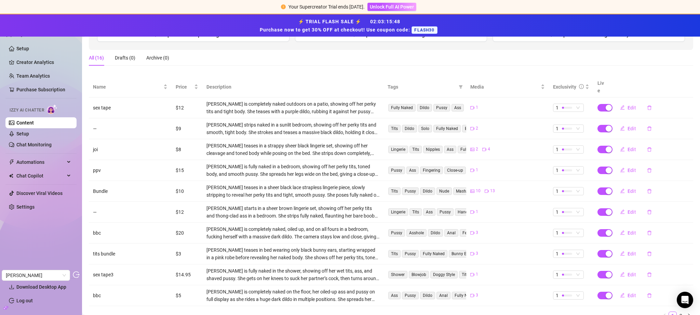
scroll to position [124, 0]
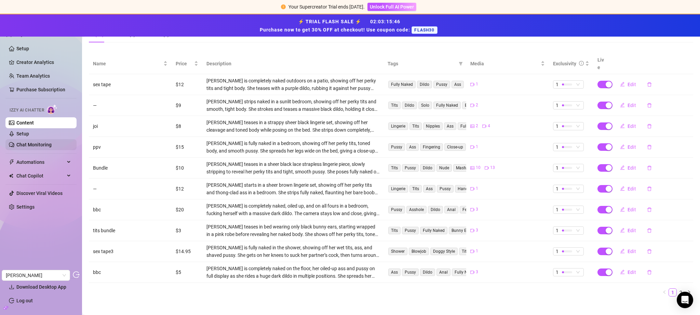
click at [28, 146] on link "Chat Monitoring" at bounding box center [33, 144] width 35 height 5
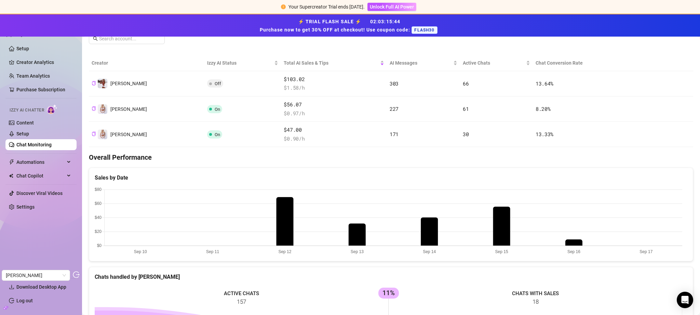
scroll to position [90, 0]
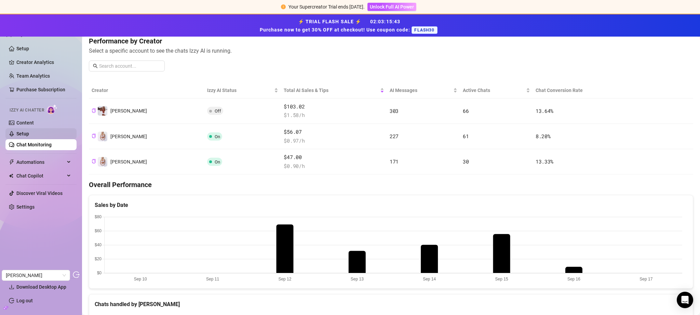
click at [29, 135] on link "Setup" at bounding box center [22, 133] width 13 height 5
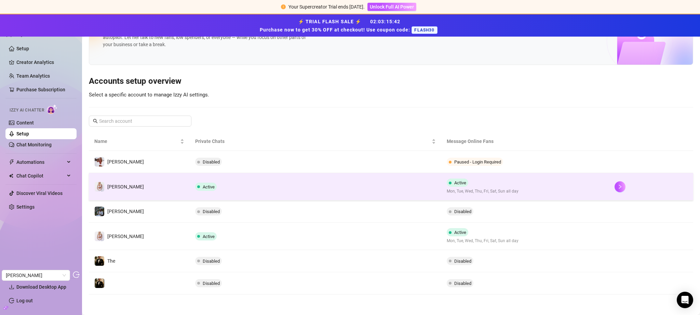
scroll to position [36, 0]
click at [378, 191] on td "Active" at bounding box center [316, 186] width 252 height 27
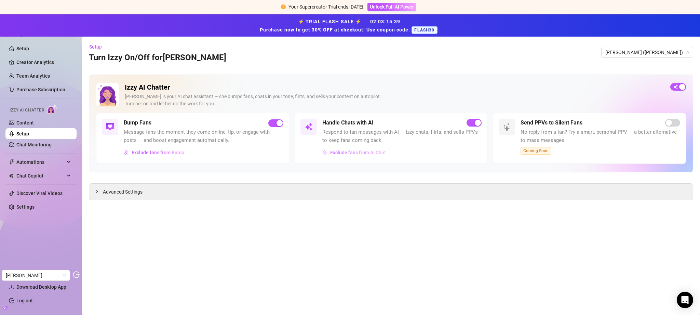
click at [365, 150] on span "Exclude fans from AI Chat" at bounding box center [358, 152] width 56 height 5
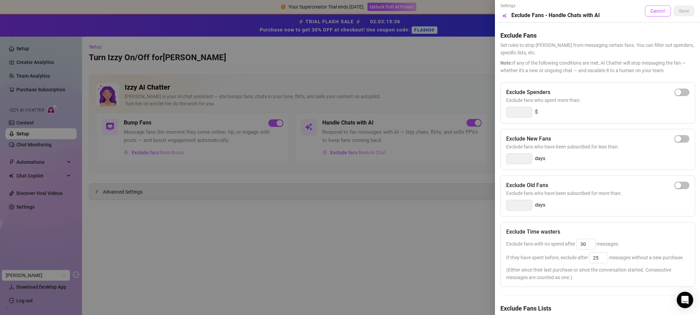
click at [649, 15] on button "Cancel" at bounding box center [658, 10] width 26 height 11
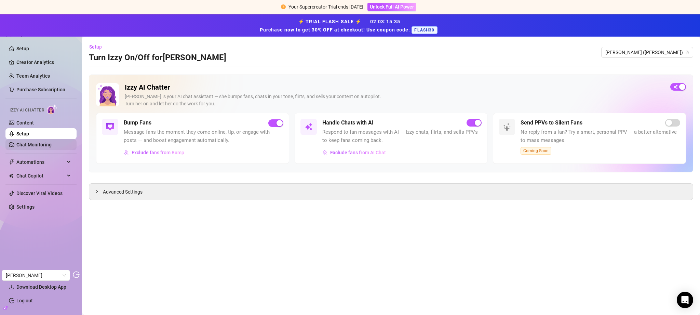
click at [33, 142] on link "Chat Monitoring" at bounding box center [33, 144] width 35 height 5
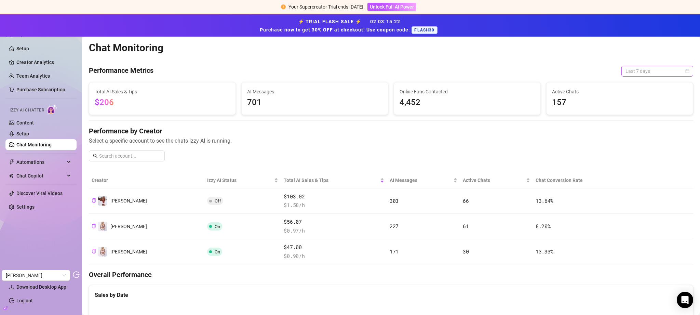
click at [649, 68] on span "Last 7 days" at bounding box center [658, 71] width 64 height 10
click at [650, 105] on div "Last 30 days" at bounding box center [652, 107] width 61 height 8
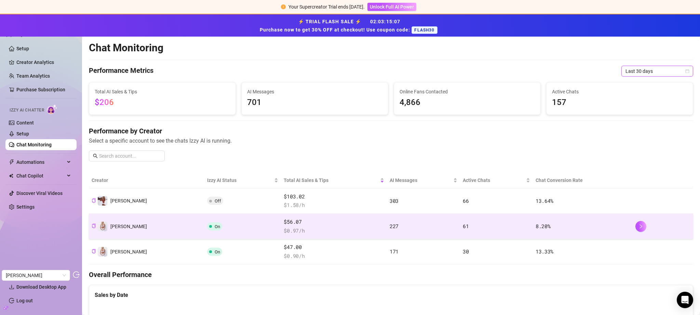
click at [224, 232] on td "On" at bounding box center [242, 226] width 77 height 25
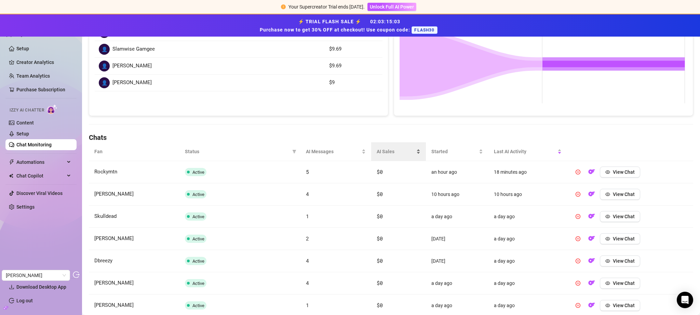
scroll to position [170, 0]
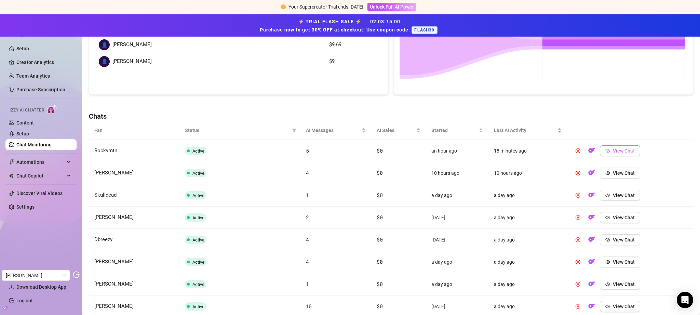
click at [613, 151] on span "View Chat" at bounding box center [624, 150] width 22 height 5
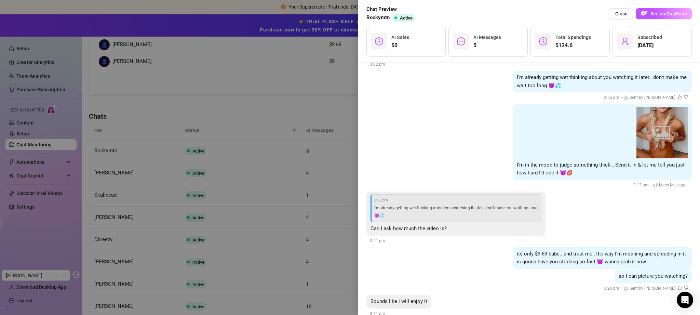
scroll to position [4623, 0]
click at [485, 206] on span "I'm already getting wet thinking about you watching it later.. don't make me wa…" at bounding box center [455, 212] width 163 height 12
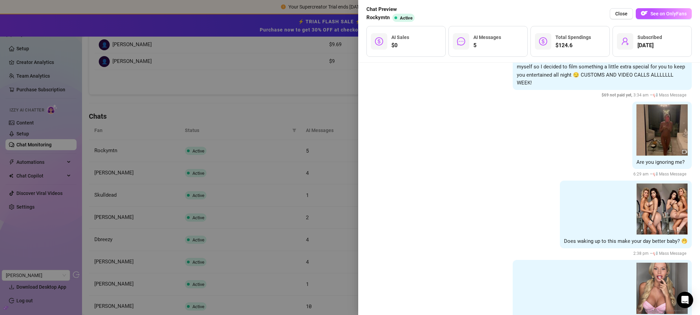
scroll to position [3968, 0]
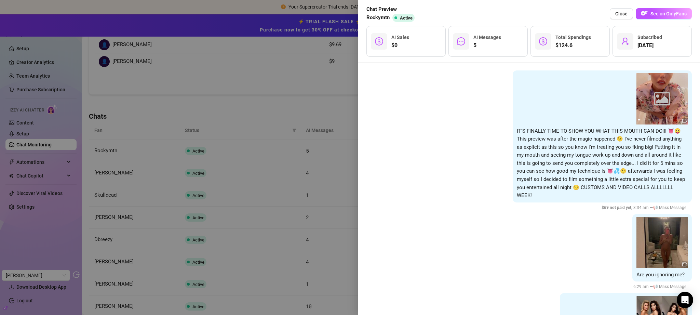
click at [663, 217] on img at bounding box center [661, 242] width 51 height 51
click at [673, 237] on img at bounding box center [661, 242] width 51 height 51
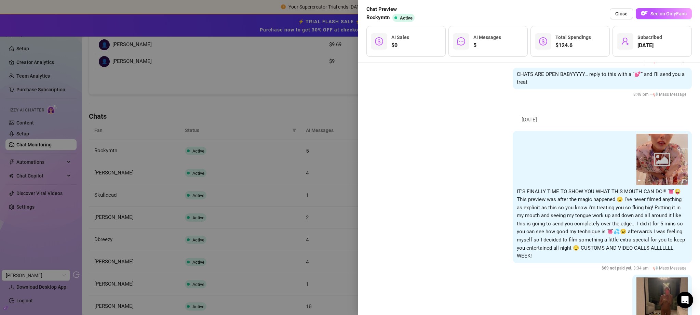
scroll to position [3907, 0]
click at [680, 158] on button "next" at bounding box center [682, 160] width 5 height 5
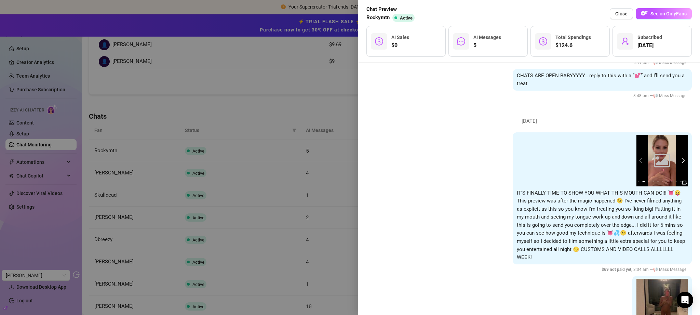
click at [680, 158] on button "next" at bounding box center [682, 160] width 5 height 5
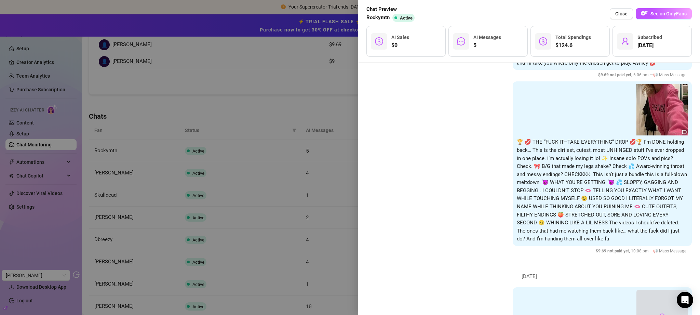
scroll to position [2629, 0]
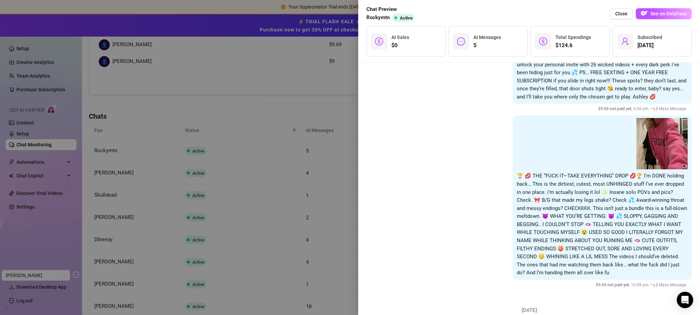
click at [662, 152] on img at bounding box center [661, 143] width 51 height 51
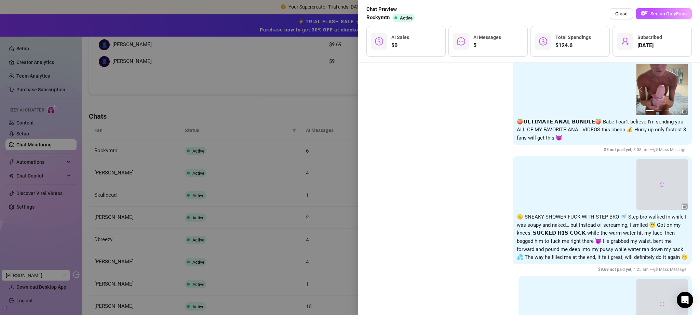
scroll to position [1650, 0]
click at [680, 93] on button "next" at bounding box center [682, 90] width 5 height 5
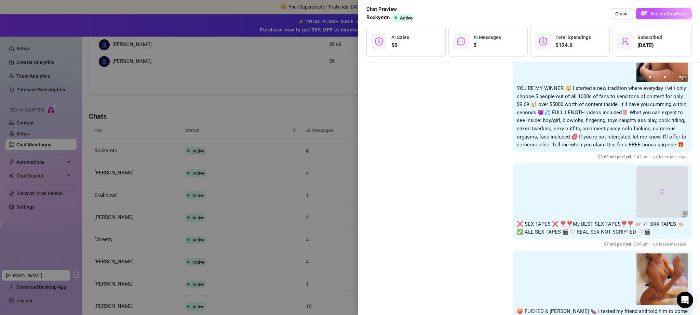
scroll to position [0, 0]
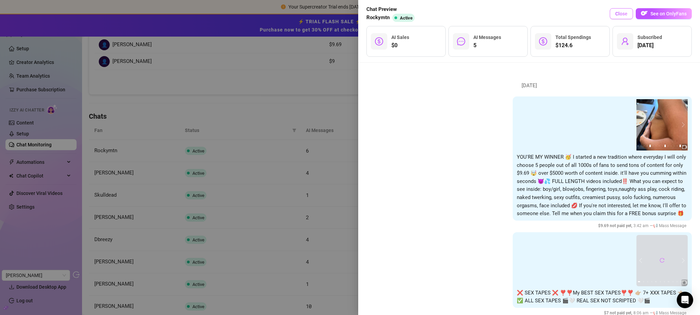
click at [621, 14] on span "Close" at bounding box center [621, 13] width 12 height 5
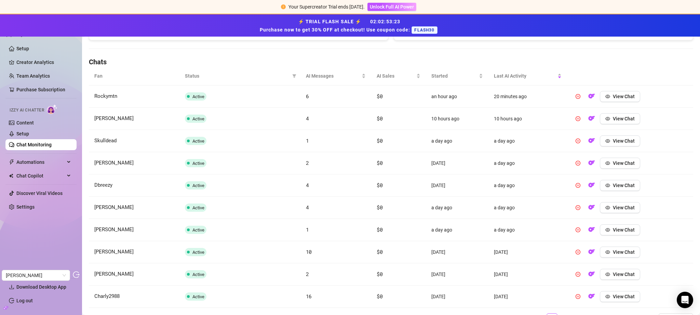
scroll to position [224, 0]
click at [34, 125] on link "Content" at bounding box center [24, 122] width 17 height 5
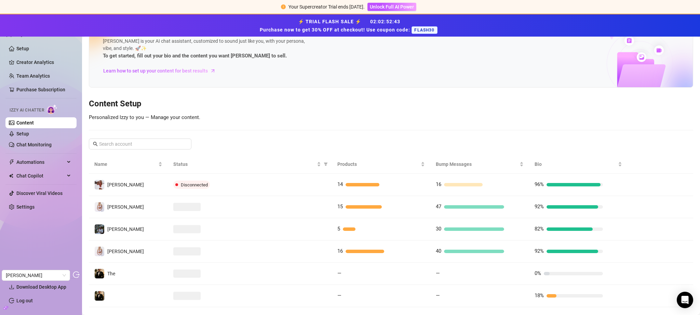
scroll to position [37, 0]
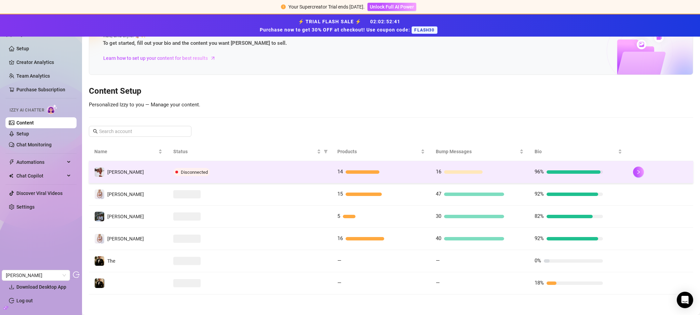
click at [427, 167] on td "14" at bounding box center [381, 172] width 98 height 22
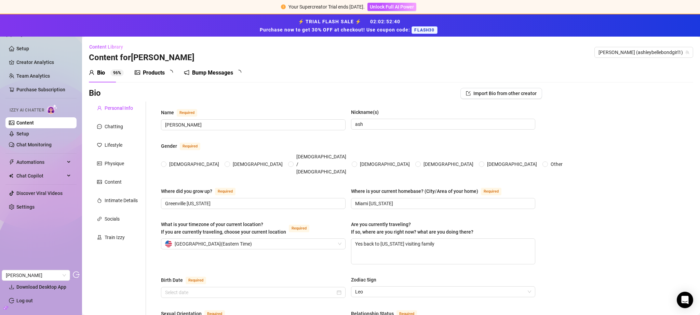
radio input "true"
type input "September 8th, 1998"
click at [233, 73] on div "Bump Messages" at bounding box center [217, 73] width 41 height 8
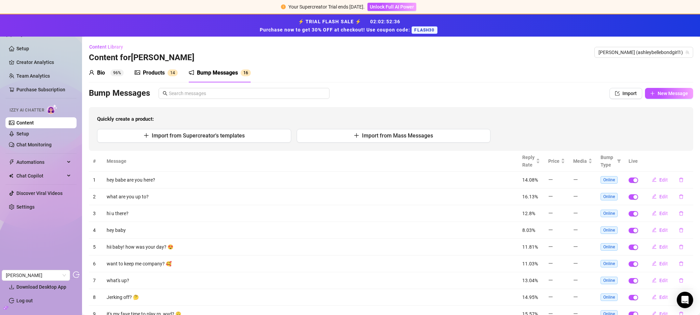
click at [149, 74] on div "Products" at bounding box center [154, 73] width 22 height 8
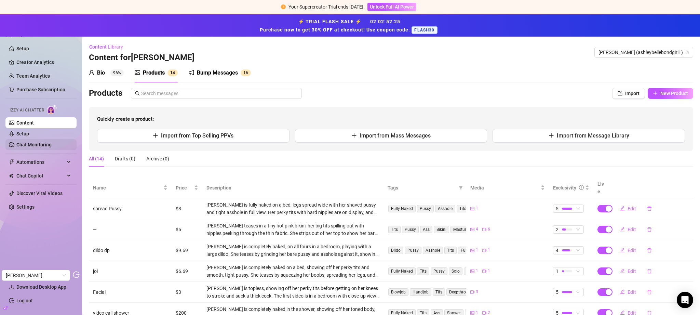
click at [48, 144] on link "Chat Monitoring" at bounding box center [33, 144] width 35 height 5
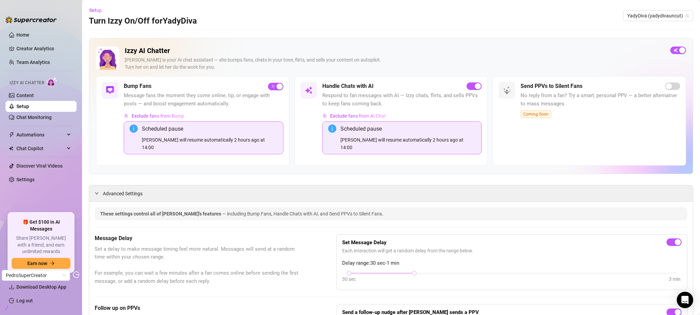
scroll to position [629, 0]
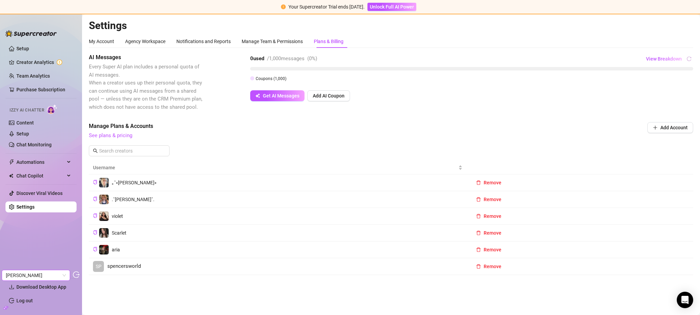
click at [39, 273] on span "[PERSON_NAME]" at bounding box center [36, 275] width 60 height 10
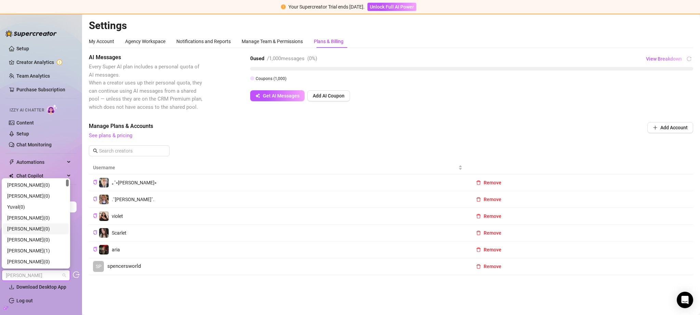
click at [80, 229] on aside "Setup Creator Analytics Team Analytics Purchase Subscription Izzy AI Chatter Co…" at bounding box center [41, 164] width 82 height 301
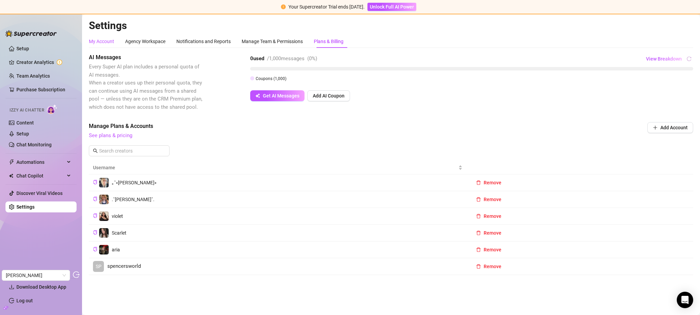
click at [97, 38] on div "My Account" at bounding box center [101, 42] width 25 height 8
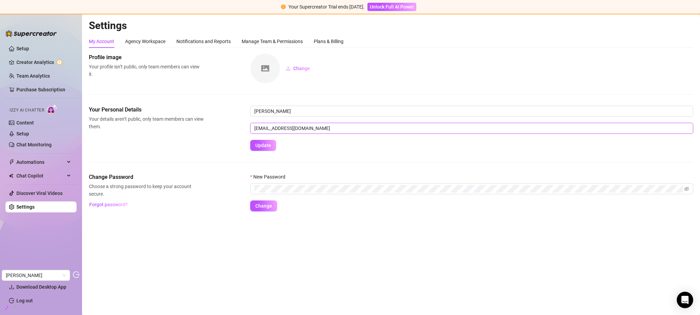
click at [311, 127] on input "[EMAIL_ADDRESS][DOMAIN_NAME]" at bounding box center [471, 128] width 443 height 11
click at [31, 144] on link "Chat Monitoring" at bounding box center [33, 144] width 35 height 5
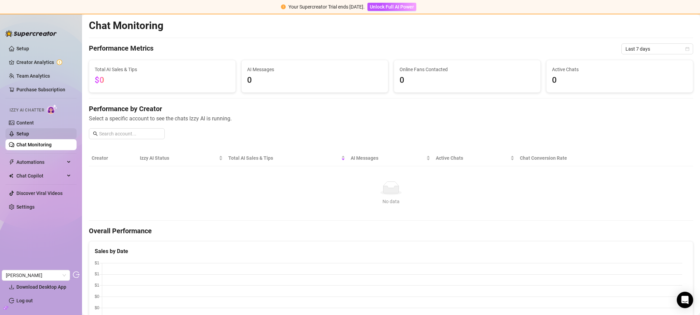
click at [29, 134] on link "Setup" at bounding box center [22, 133] width 13 height 5
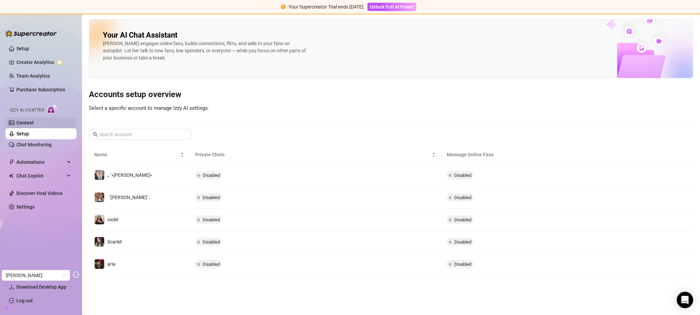
click at [34, 120] on link "Content" at bounding box center [24, 122] width 17 height 5
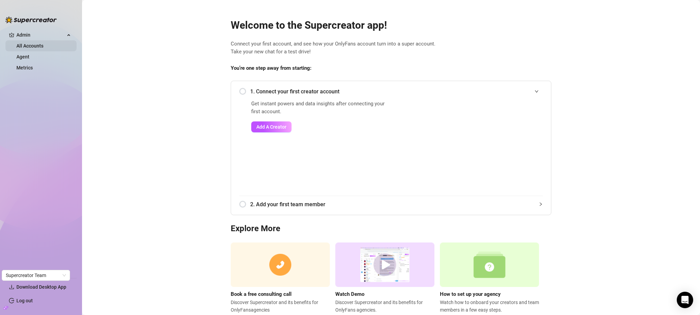
click at [42, 47] on link "All Accounts" at bounding box center [29, 45] width 27 height 5
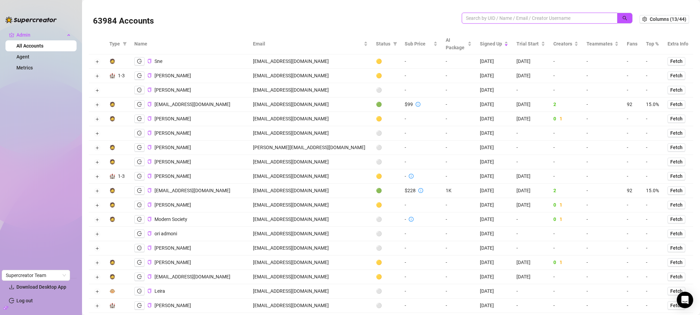
click at [526, 21] on input "search" at bounding box center [537, 18] width 142 height 8
paste input "[EMAIL_ADDRESS][DOMAIN_NAME]"
type input "[EMAIL_ADDRESS][DOMAIN_NAME]"
